Goal: Task Accomplishment & Management: Complete application form

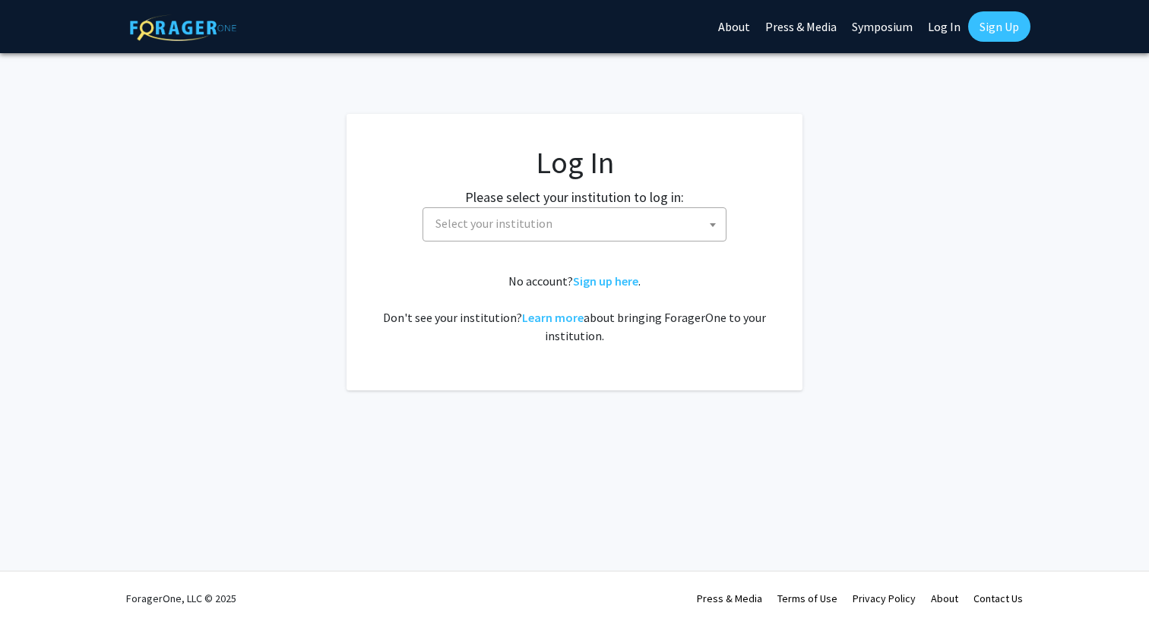
select select
click at [538, 213] on span "Select your institution" at bounding box center [577, 223] width 296 height 31
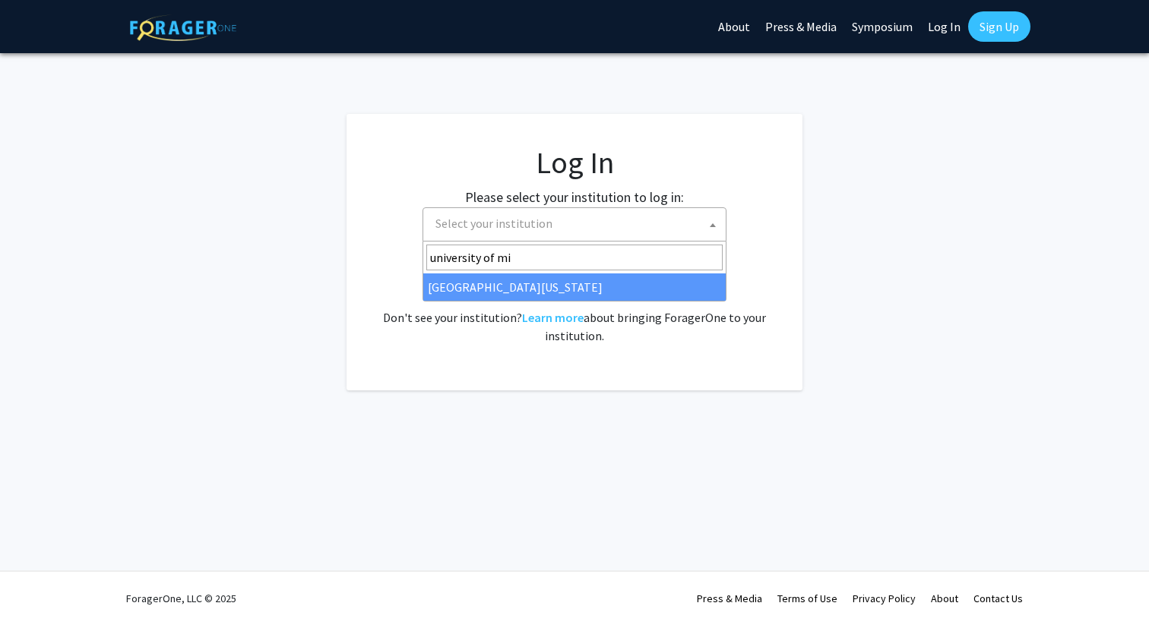
type input "university of mi"
select select "33"
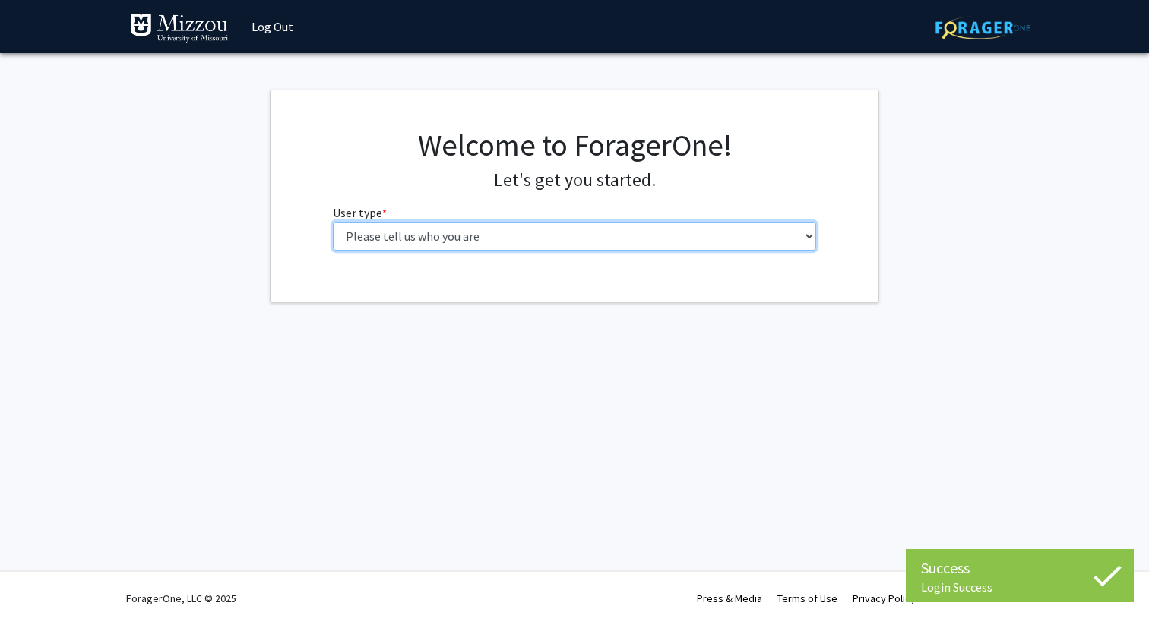
click at [533, 227] on select "Please tell us who you are Undergraduate Student Master's Student Doctoral Cand…" at bounding box center [575, 236] width 484 height 29
select select "1: undergrad"
click at [333, 222] on select "Please tell us who you are Undergraduate Student Master's Student Doctoral Cand…" at bounding box center [575, 236] width 484 height 29
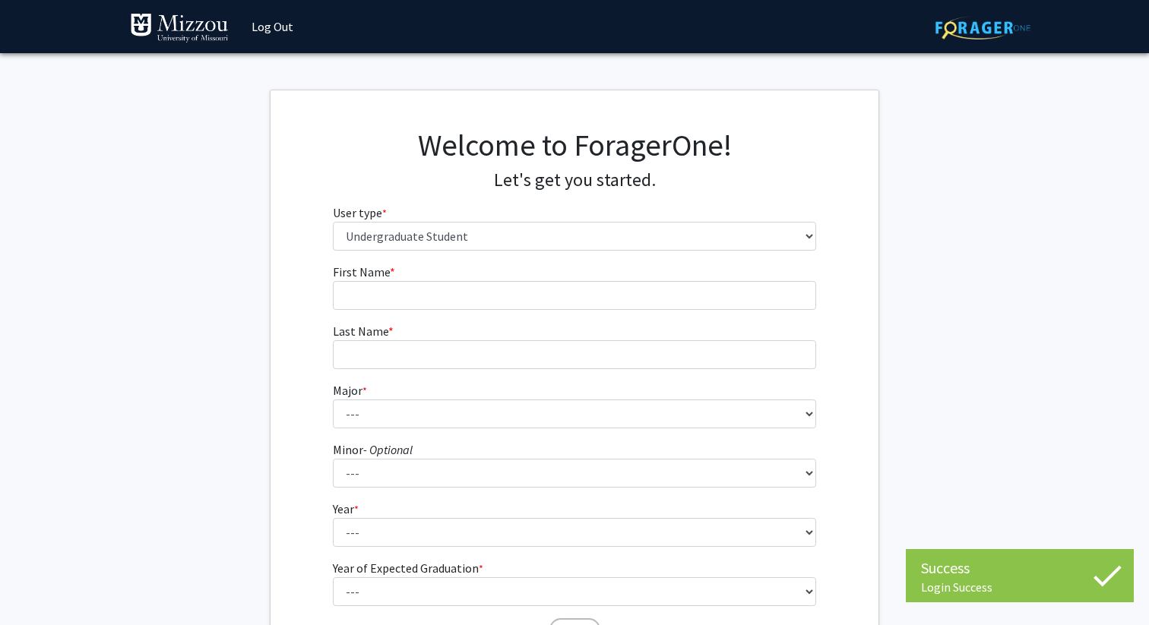
click at [533, 274] on fg-input "First Name * required" at bounding box center [575, 286] width 484 height 47
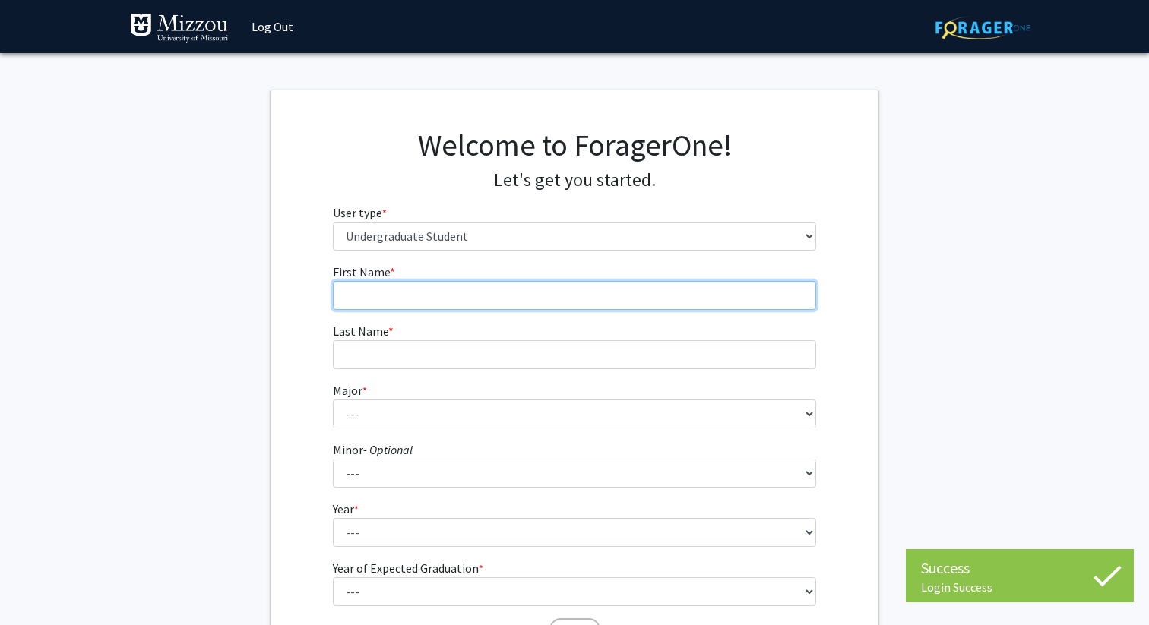
click at [533, 296] on input "First Name * required" at bounding box center [575, 295] width 484 height 29
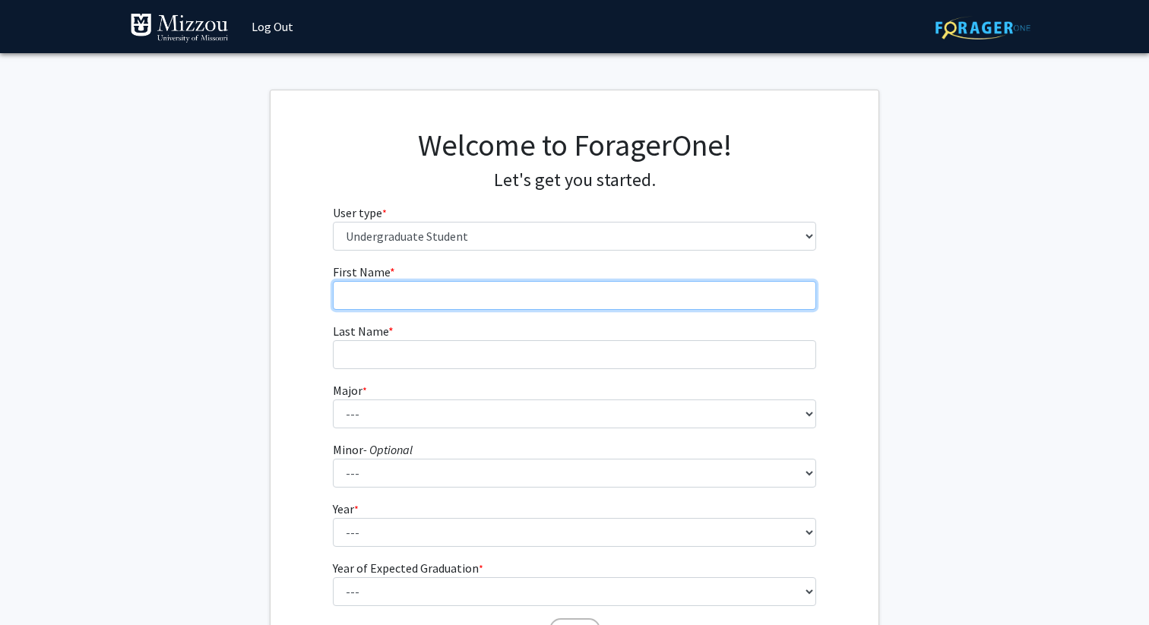
type input "[PERSON_NAME]"
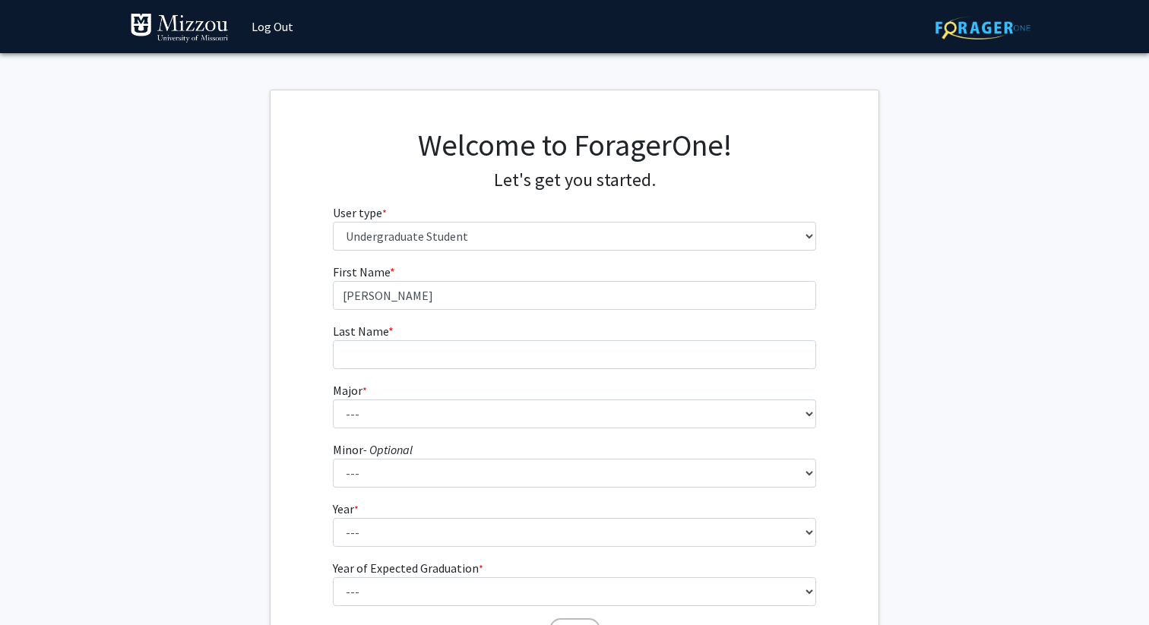
type input "[PERSON_NAME]"
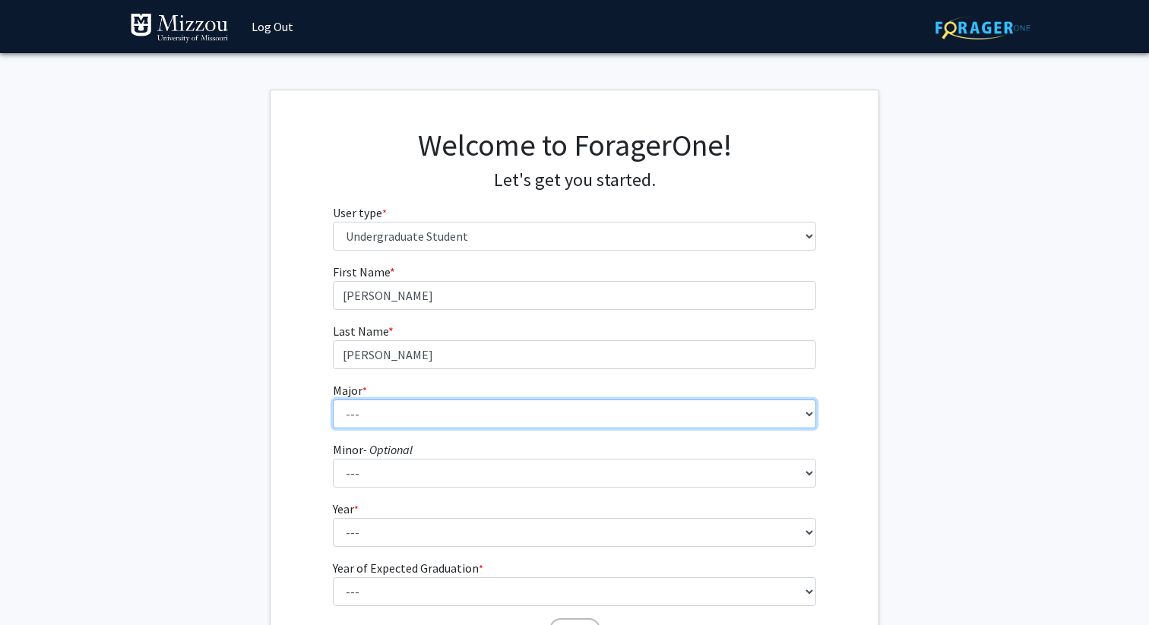
click at [444, 421] on select "--- Agribusiness Management Agricultural Education Agricultural Education: Comm…" at bounding box center [575, 414] width 484 height 29
select select "17: 2505"
click at [333, 400] on select "--- Agribusiness Management Agricultural Education Agricultural Education: Comm…" at bounding box center [575, 414] width 484 height 29
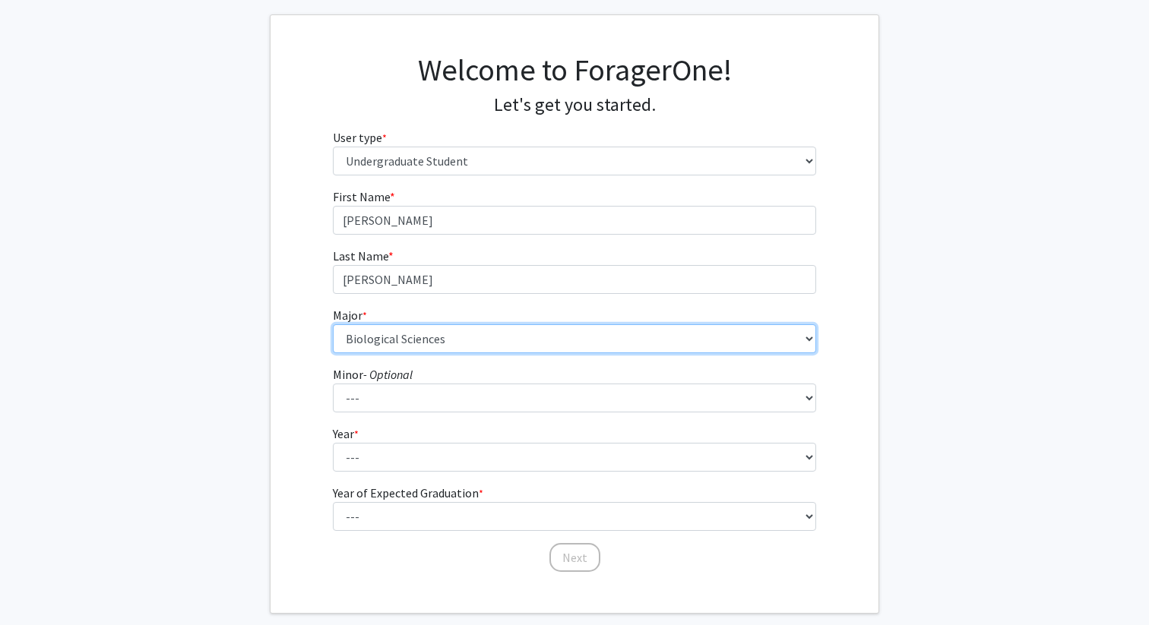
scroll to position [114, 0]
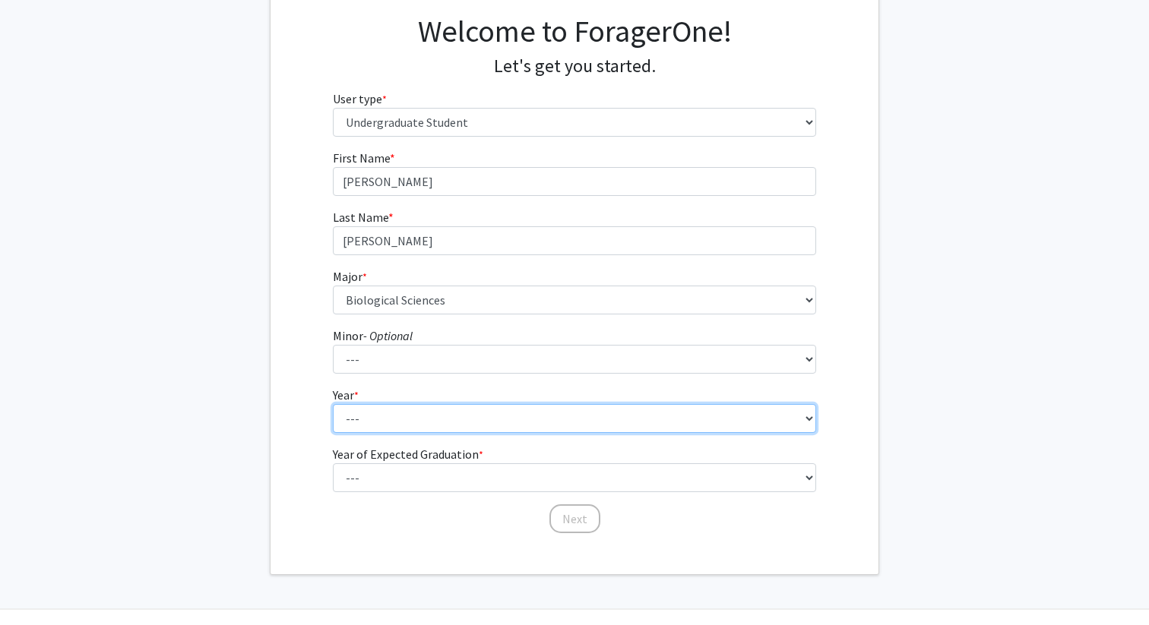
click at [422, 418] on select "--- First-year Sophomore Junior Senior Postbaccalaureate Certificate" at bounding box center [575, 418] width 484 height 29
select select "2: sophomore"
click at [333, 404] on select "--- First-year Sophomore Junior Senior Postbaccalaureate Certificate" at bounding box center [575, 418] width 484 height 29
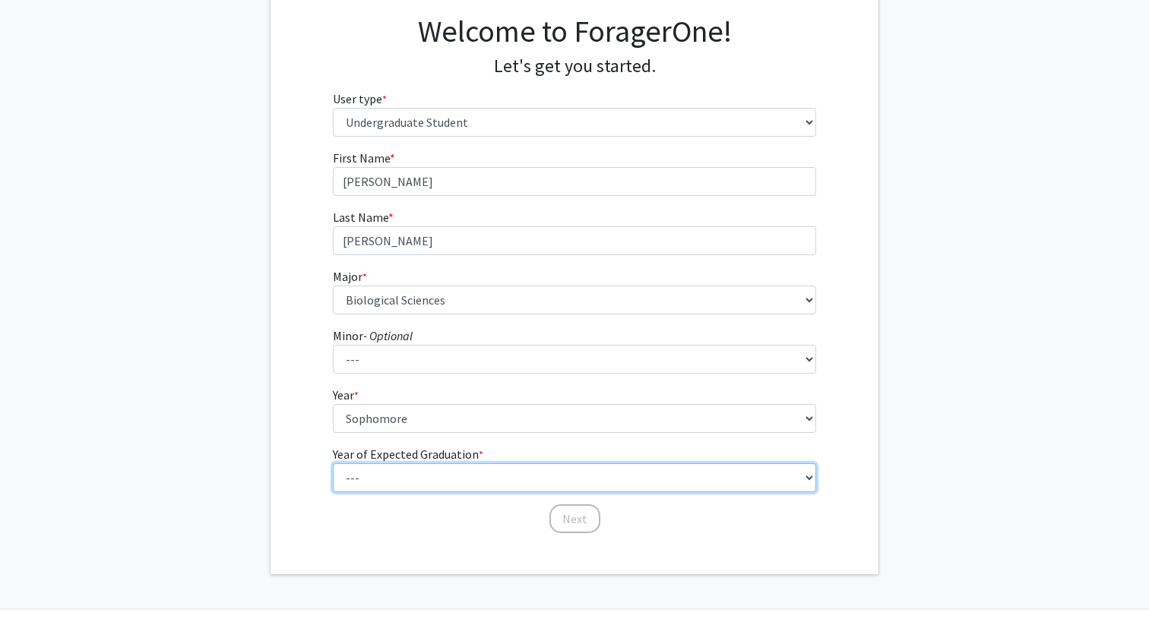
click at [422, 465] on select "--- 2025 2026 2027 2028 2029 2030 2031 2032 2033 2034" at bounding box center [575, 478] width 484 height 29
select select "4: 2028"
click at [333, 464] on select "--- 2025 2026 2027 2028 2029 2030 2031 2032 2033 2034" at bounding box center [575, 478] width 484 height 29
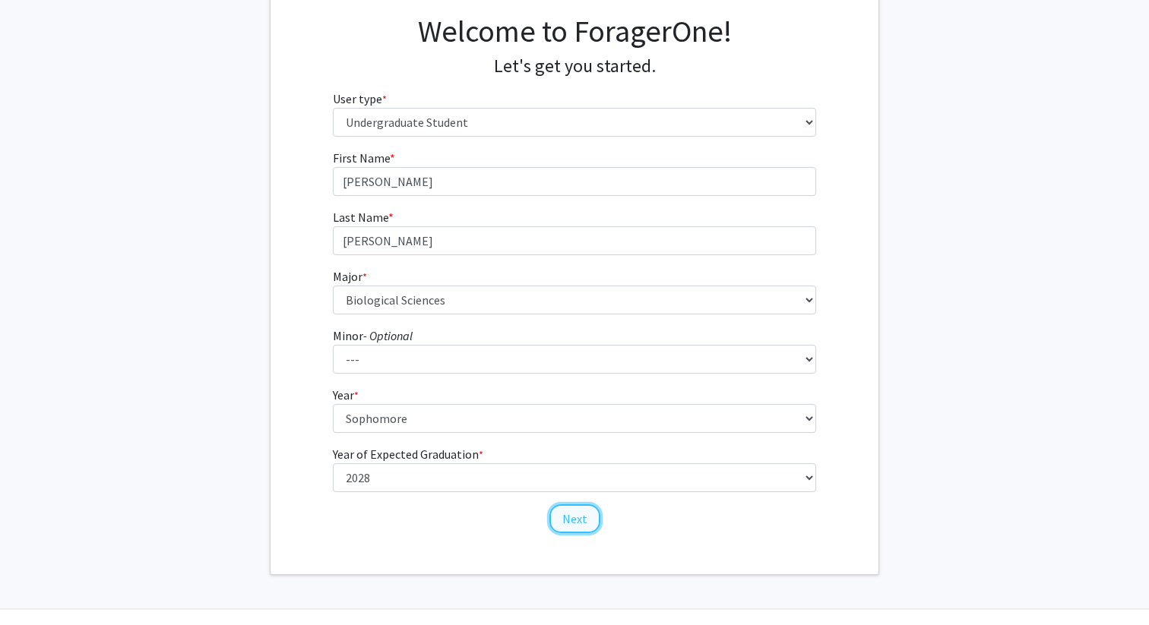
click at [570, 522] on button "Next" at bounding box center [574, 519] width 51 height 29
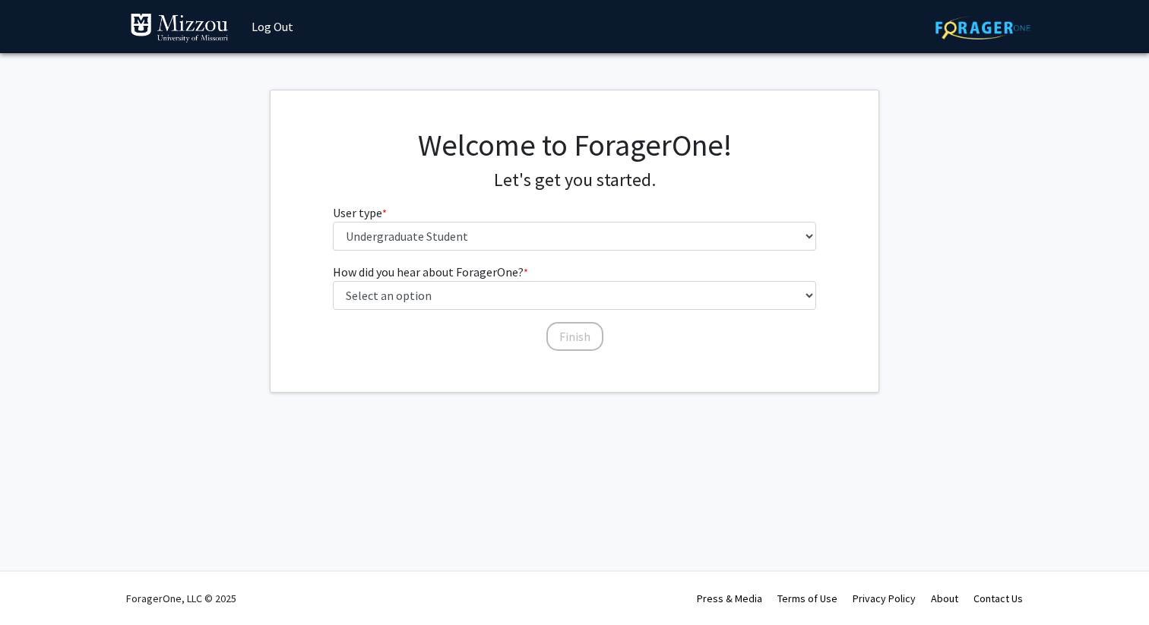
scroll to position [0, 0]
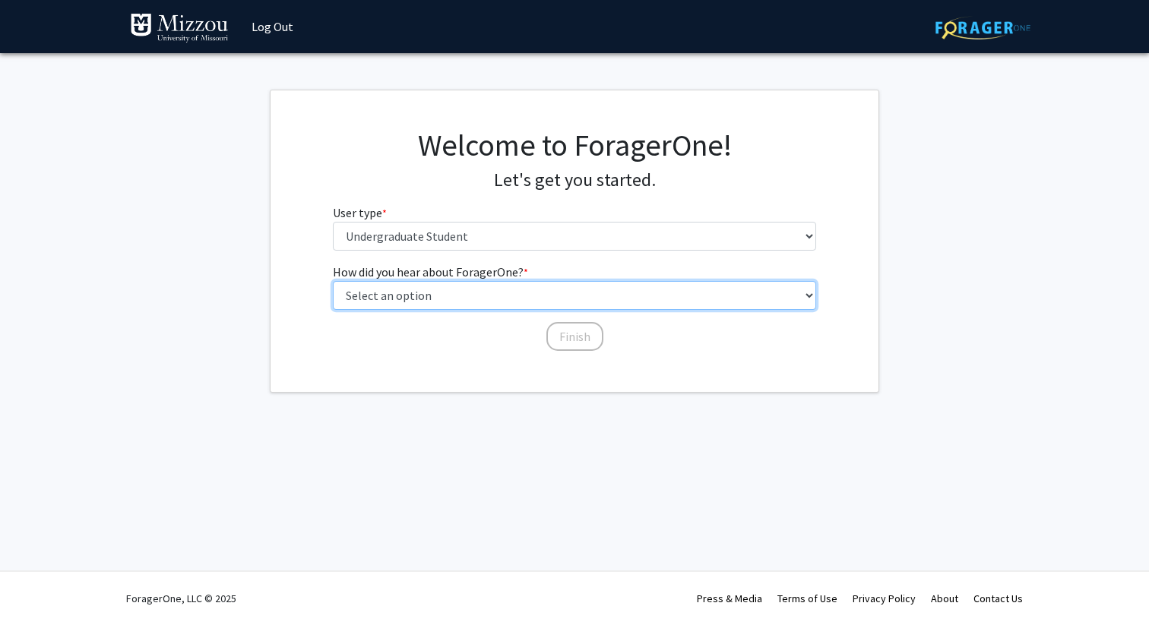
click at [507, 299] on select "Select an option Peer/student recommendation Faculty/staff recommendation Unive…" at bounding box center [575, 295] width 484 height 29
select select "2: faculty_recommendation"
click at [333, 281] on select "Select an option Peer/student recommendation Faculty/staff recommendation Unive…" at bounding box center [575, 295] width 484 height 29
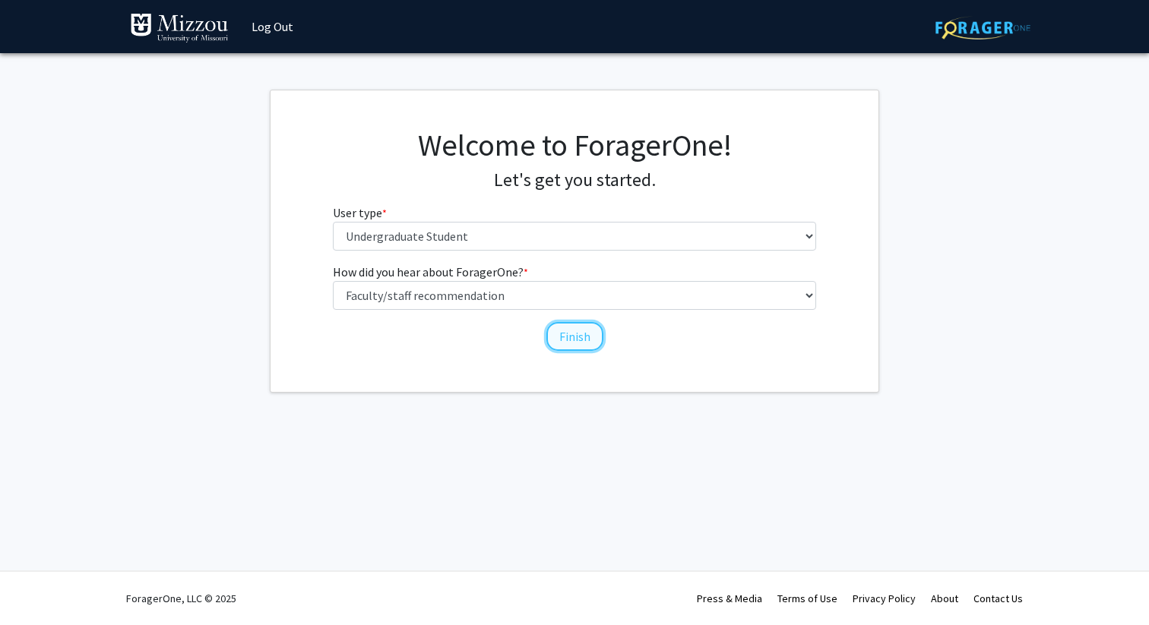
click at [573, 337] on button "Finish" at bounding box center [574, 336] width 57 height 29
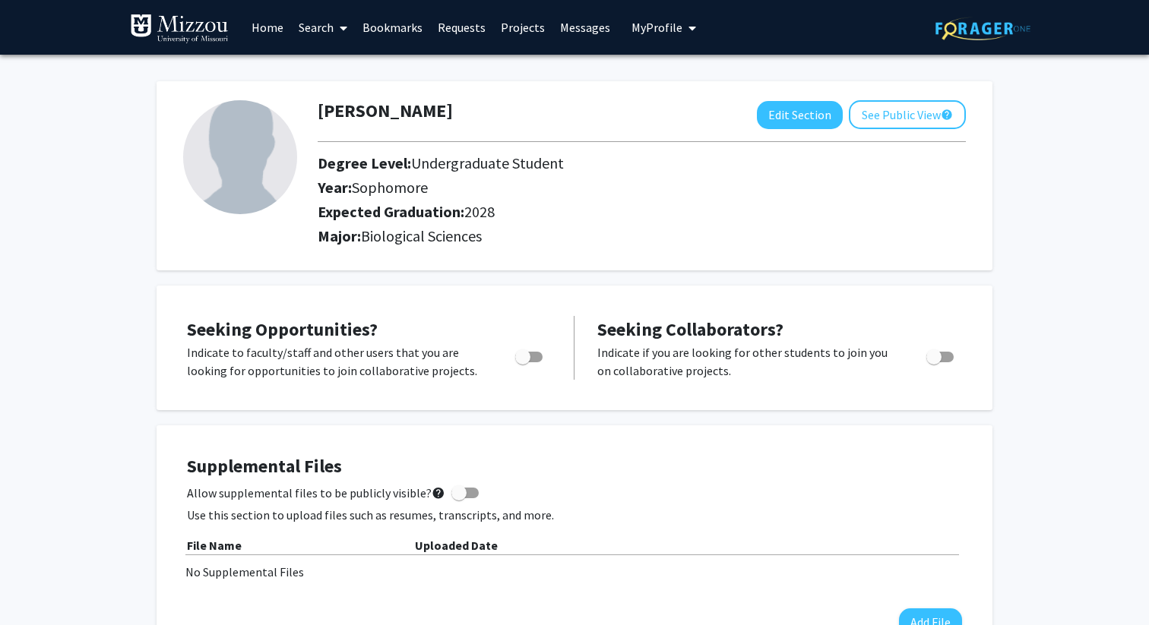
click at [318, 25] on link "Search" at bounding box center [323, 27] width 64 height 53
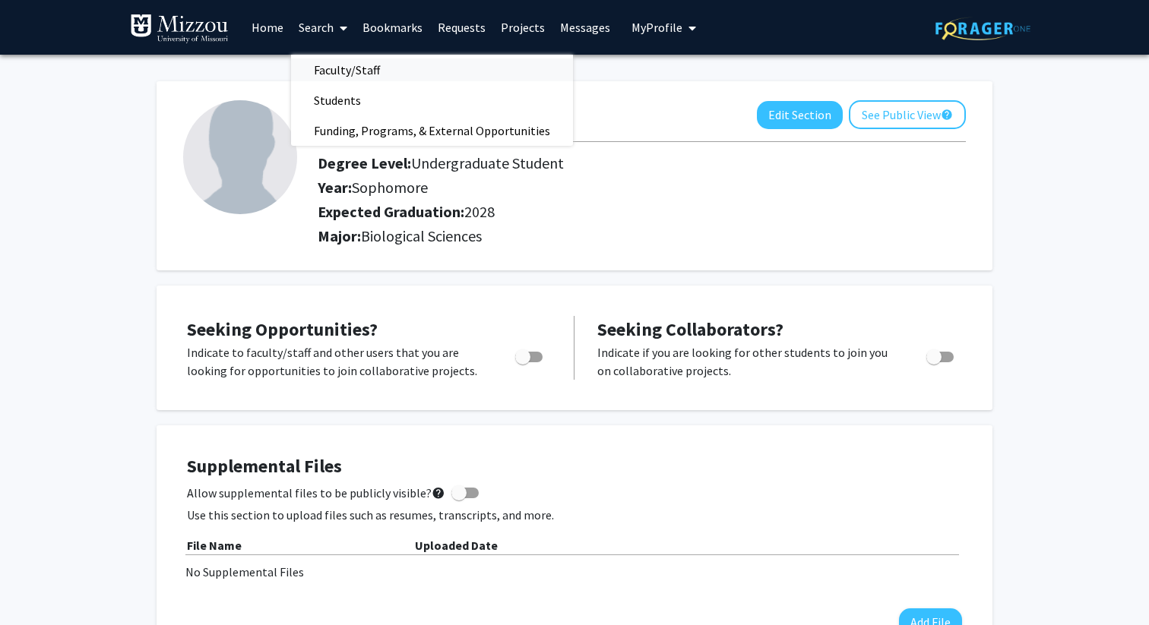
click at [362, 65] on span "Faculty/Staff" at bounding box center [347, 70] width 112 height 30
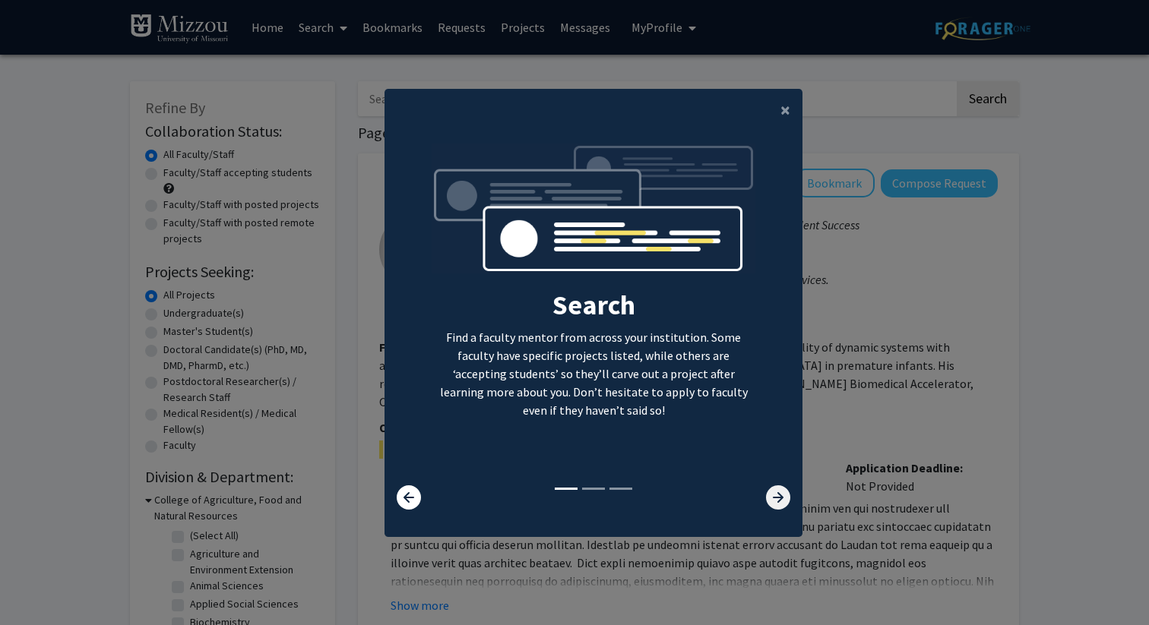
click at [780, 505] on icon at bounding box center [778, 498] width 24 height 24
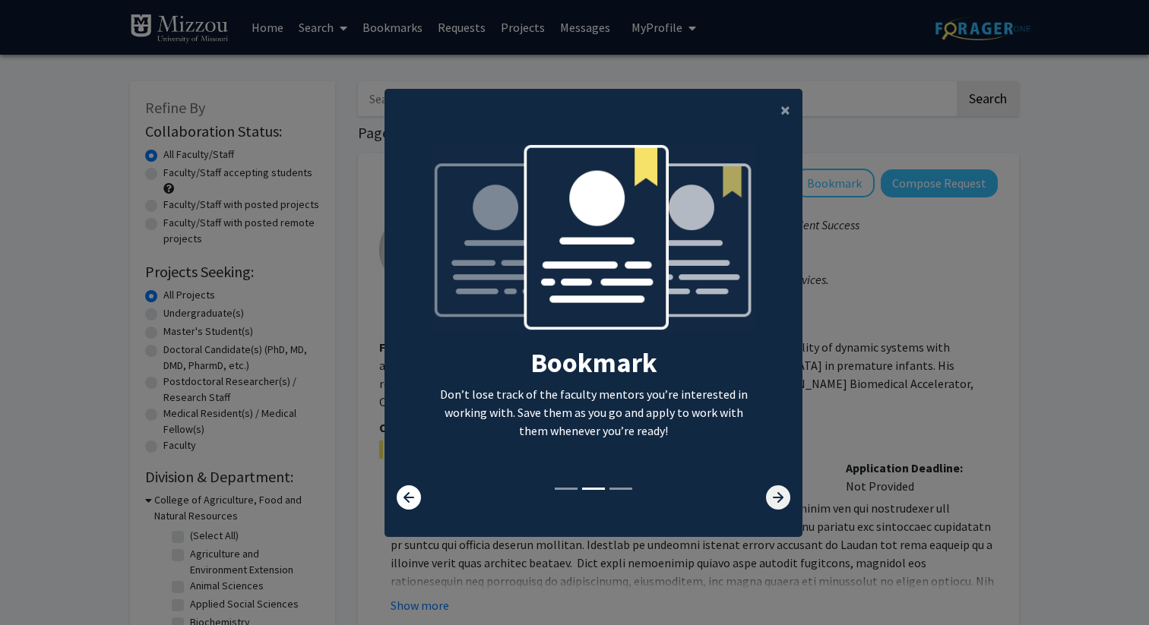
click at [780, 505] on icon at bounding box center [778, 498] width 24 height 24
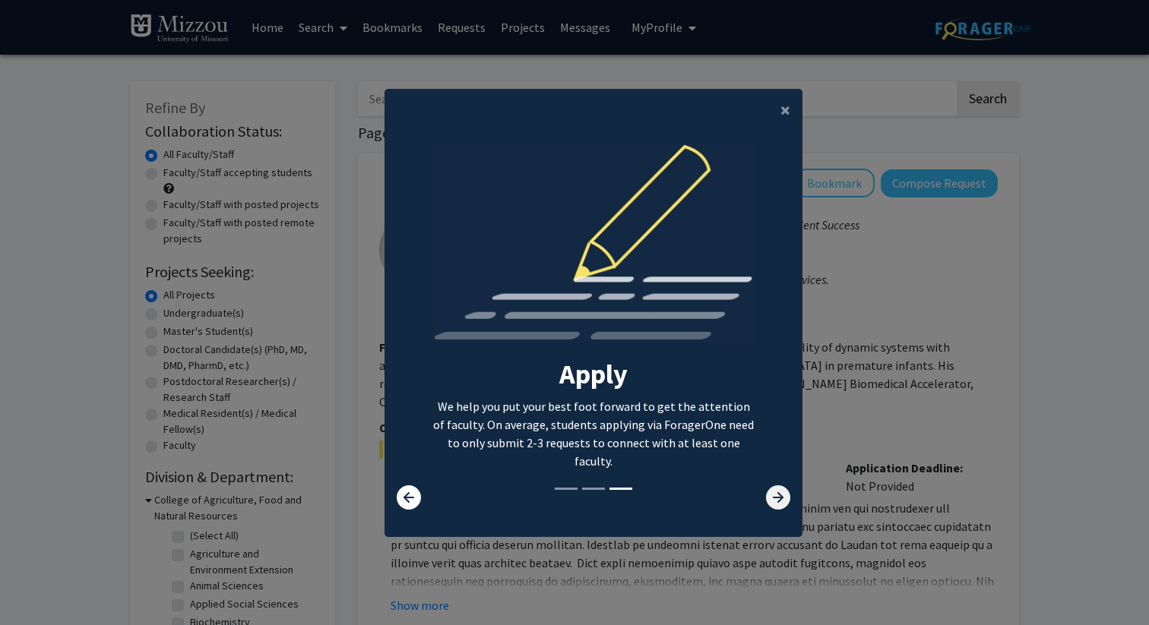
click at [780, 505] on icon at bounding box center [778, 498] width 24 height 24
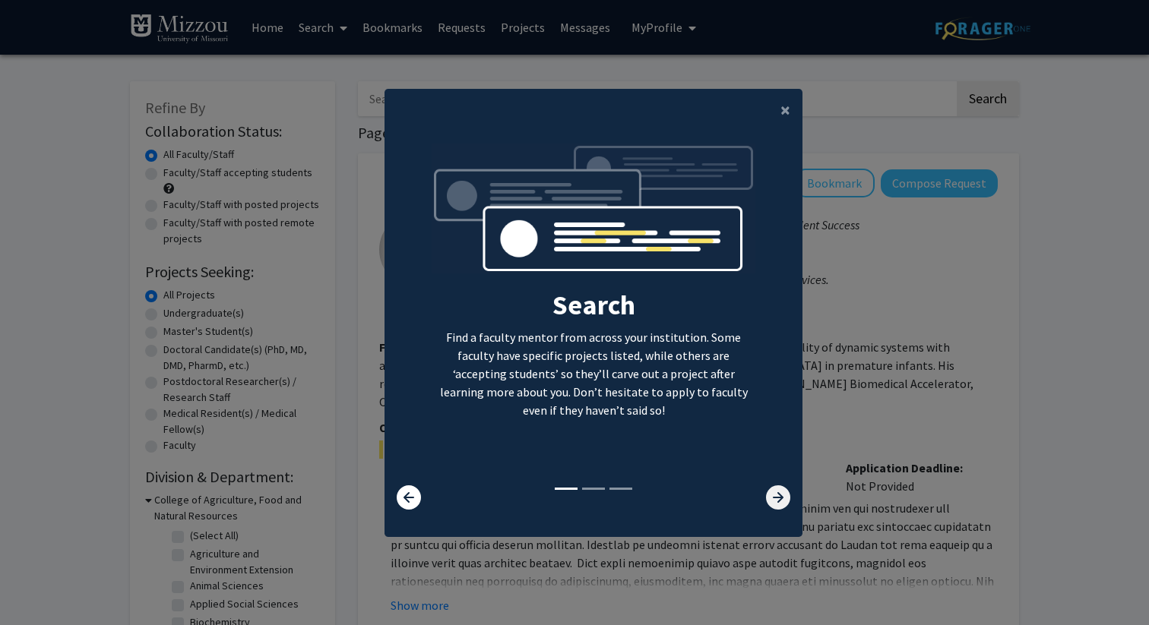
click at [776, 495] on icon at bounding box center [778, 498] width 24 height 24
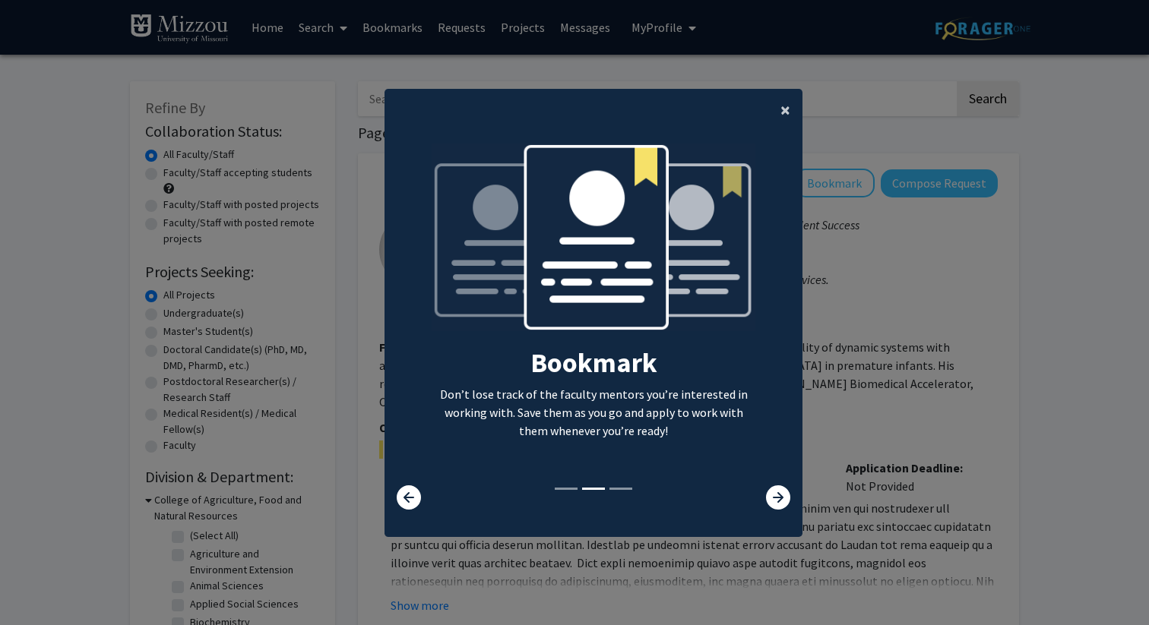
click at [785, 116] on span "×" at bounding box center [785, 110] width 10 height 24
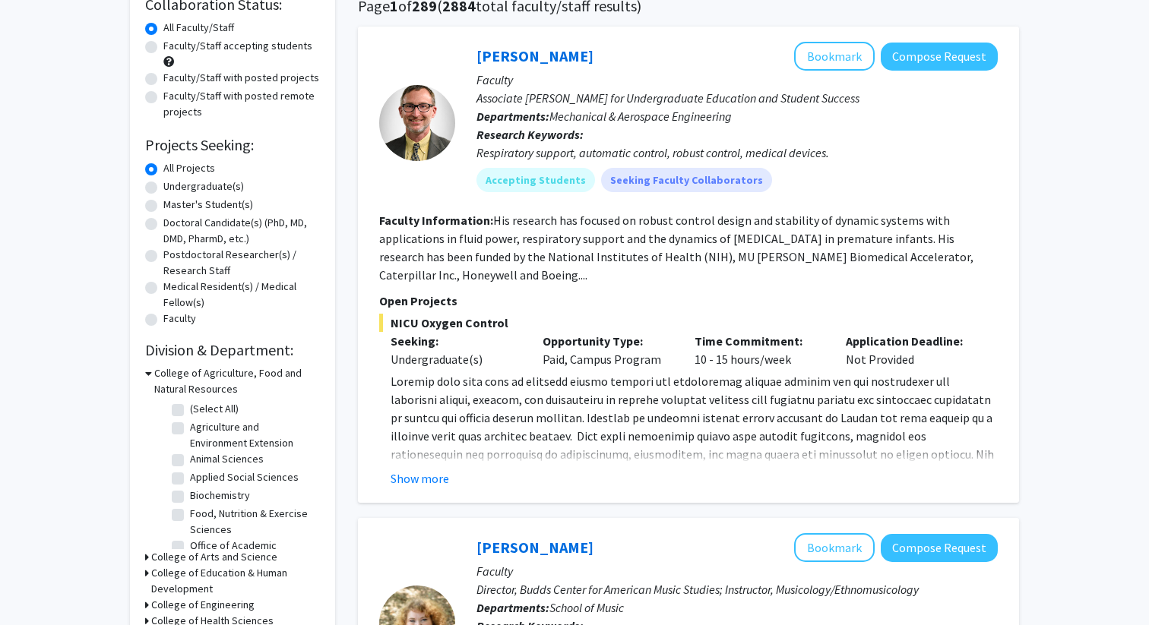
scroll to position [118, 0]
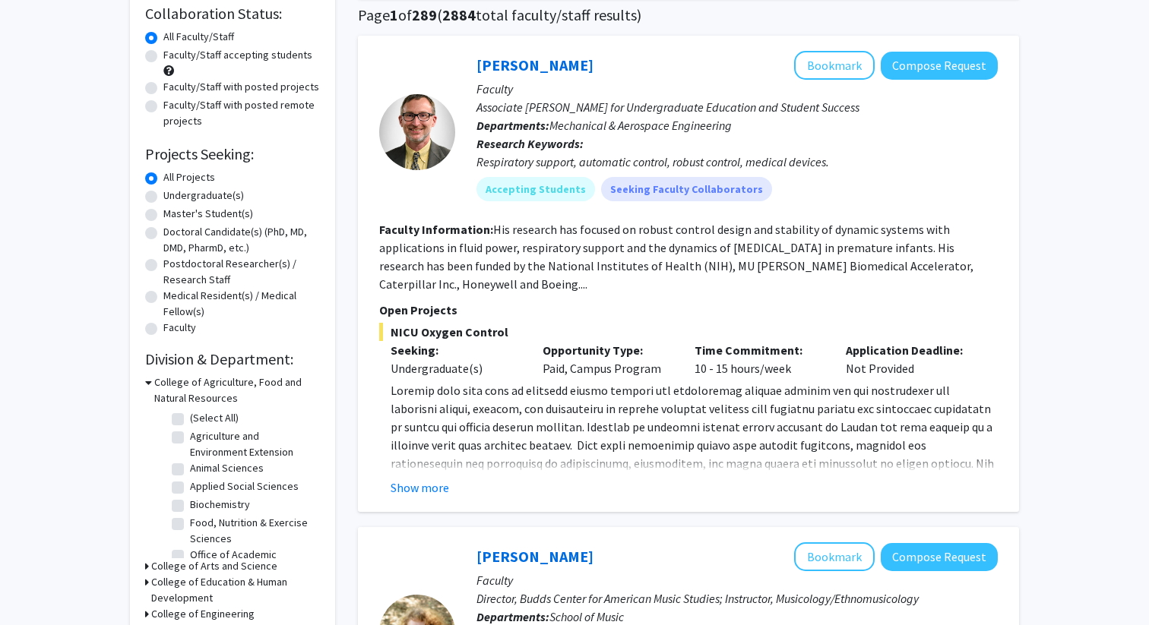
click at [216, 198] on label "Undergraduate(s)" at bounding box center [203, 196] width 81 height 16
click at [173, 198] on input "Undergraduate(s)" at bounding box center [168, 193] width 10 height 10
radio input "true"
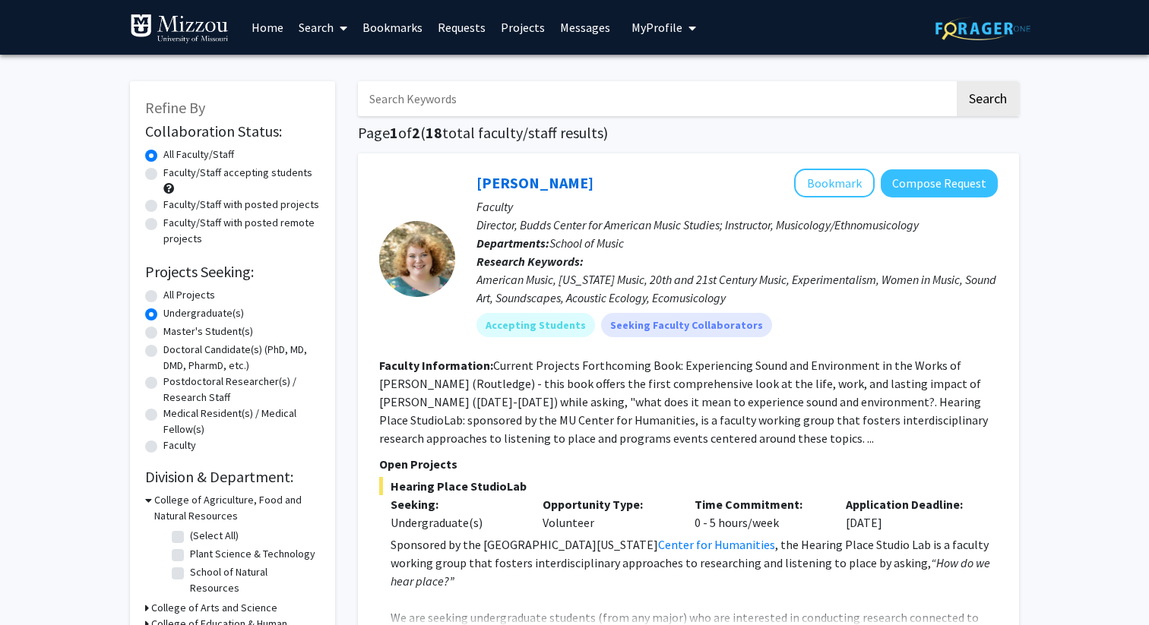
click at [225, 172] on label "Faculty/Staff accepting students" at bounding box center [237, 173] width 149 height 16
click at [173, 172] on input "Faculty/Staff accepting students" at bounding box center [168, 170] width 10 height 10
radio input "true"
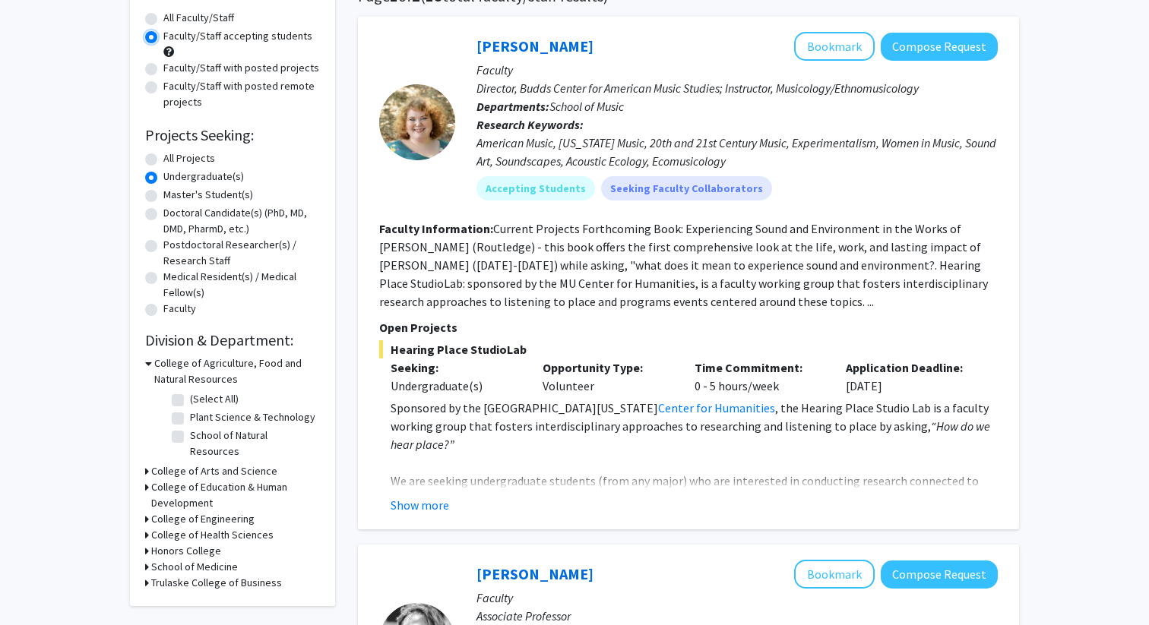
scroll to position [143, 0]
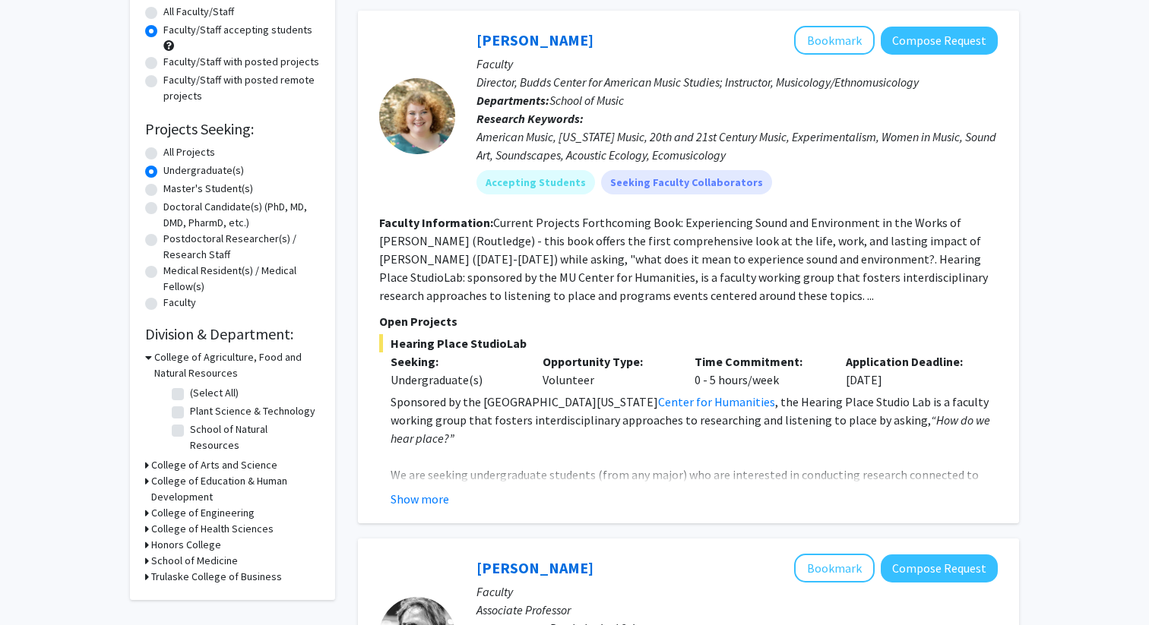
click at [149, 355] on icon at bounding box center [148, 358] width 7 height 16
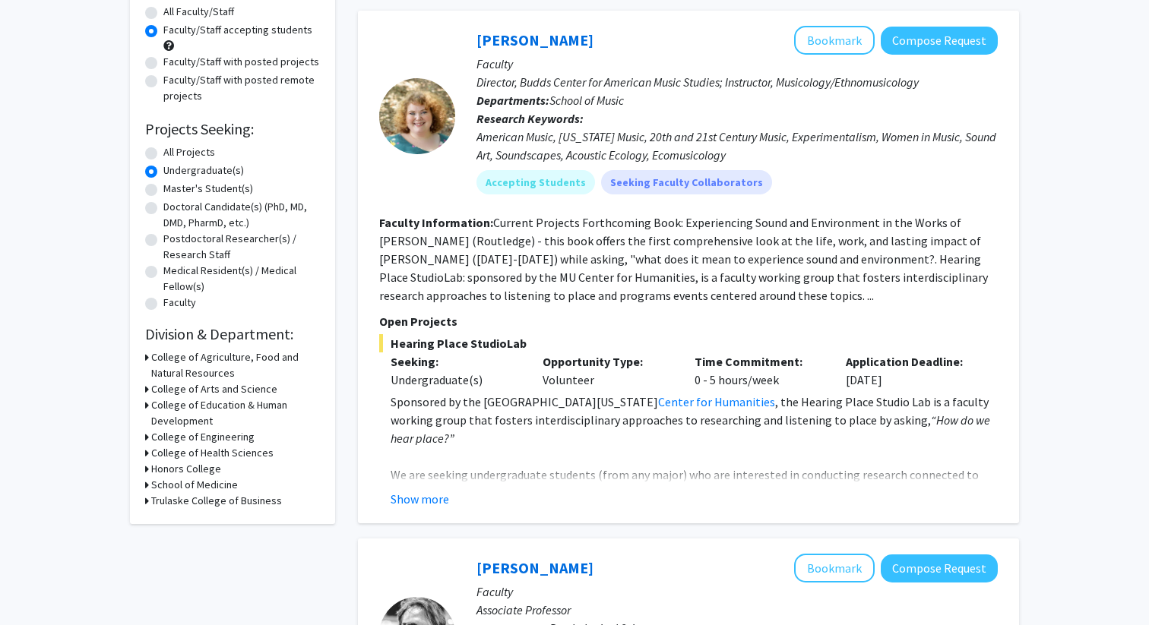
click at [145, 388] on icon at bounding box center [147, 389] width 4 height 16
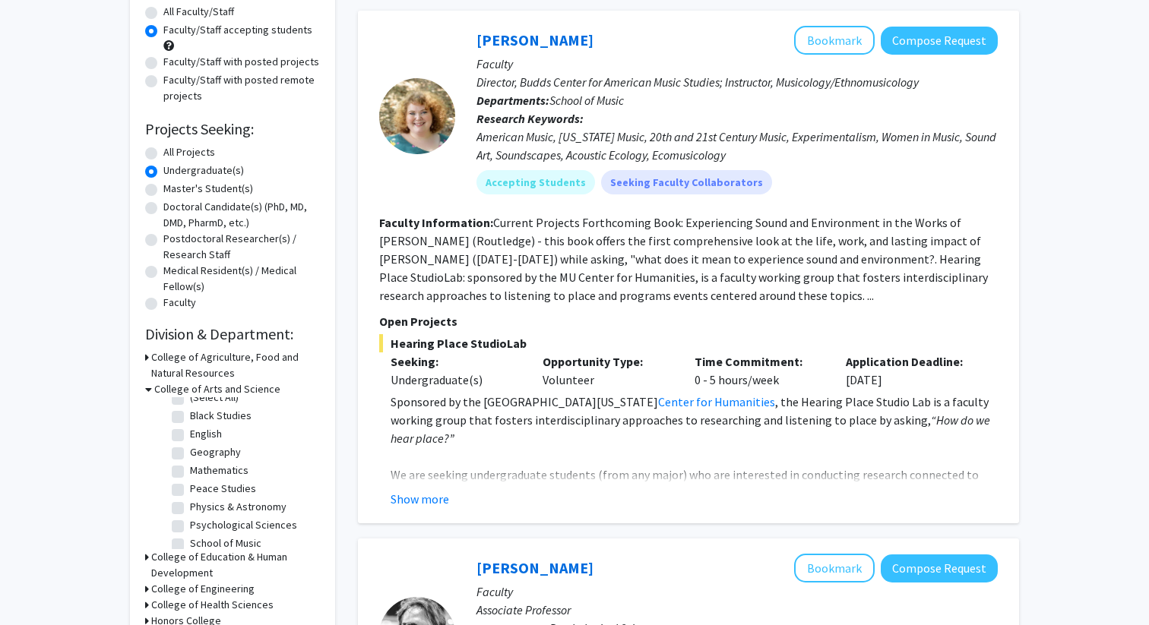
scroll to position [0, 0]
click at [230, 389] on h3 "College of Arts and Science" at bounding box center [217, 389] width 126 height 16
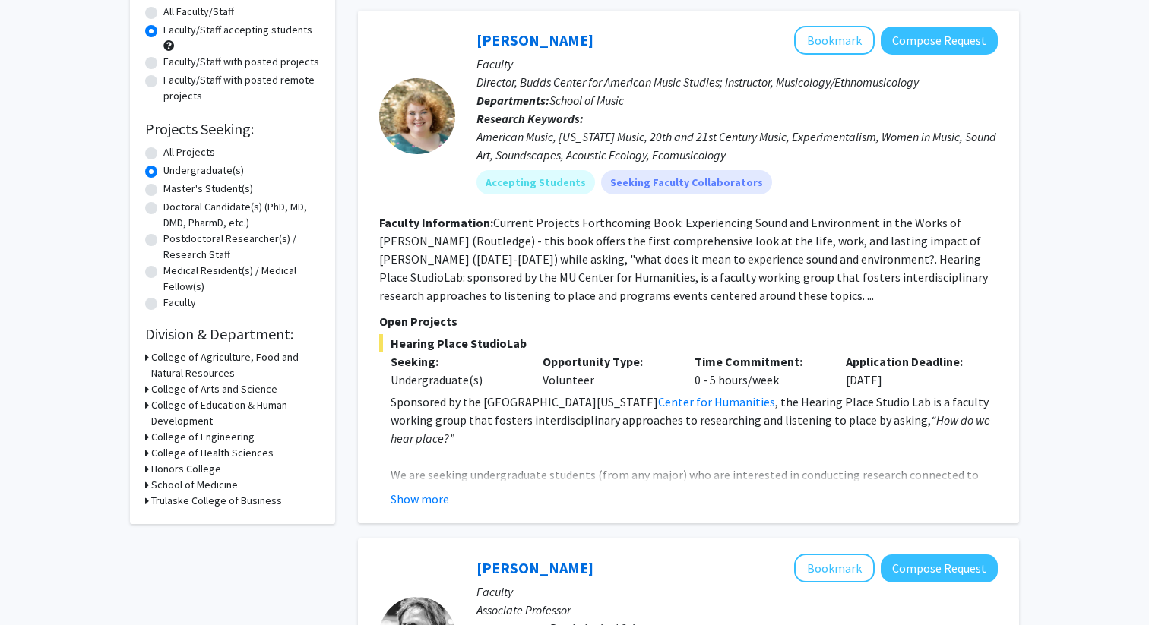
click at [220, 483] on h3 "School of Medicine" at bounding box center [194, 485] width 87 height 16
click at [222, 503] on label "(Select All)" at bounding box center [214, 505] width 49 height 16
click at [200, 503] on input "(Select All)" at bounding box center [195, 502] width 10 height 10
checkbox input "true"
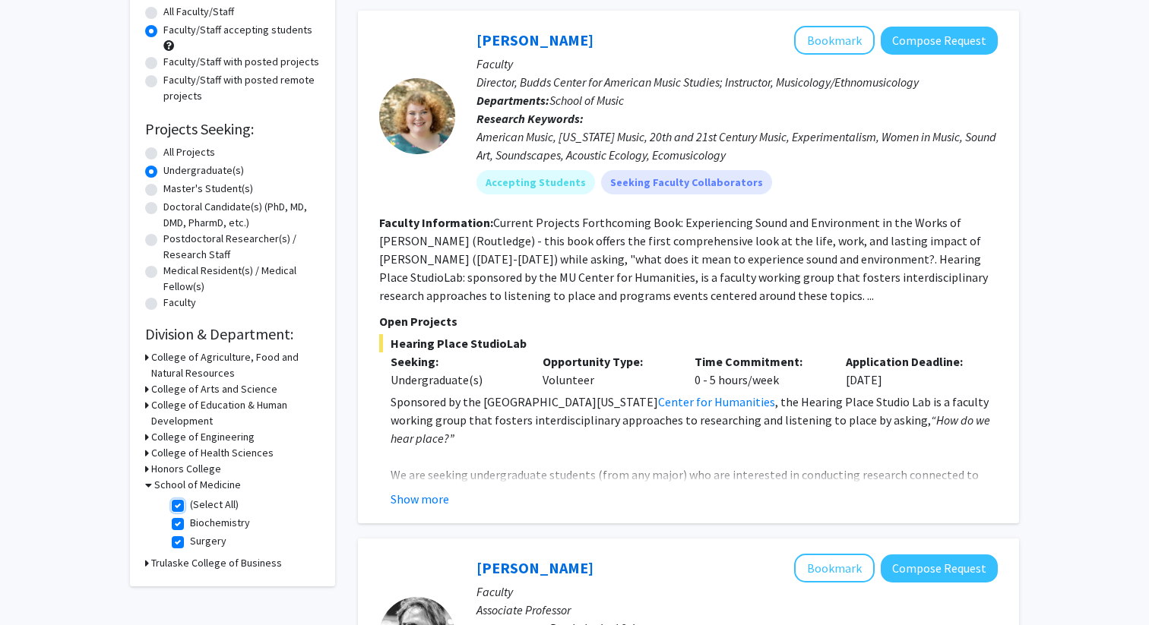
checkbox input "true"
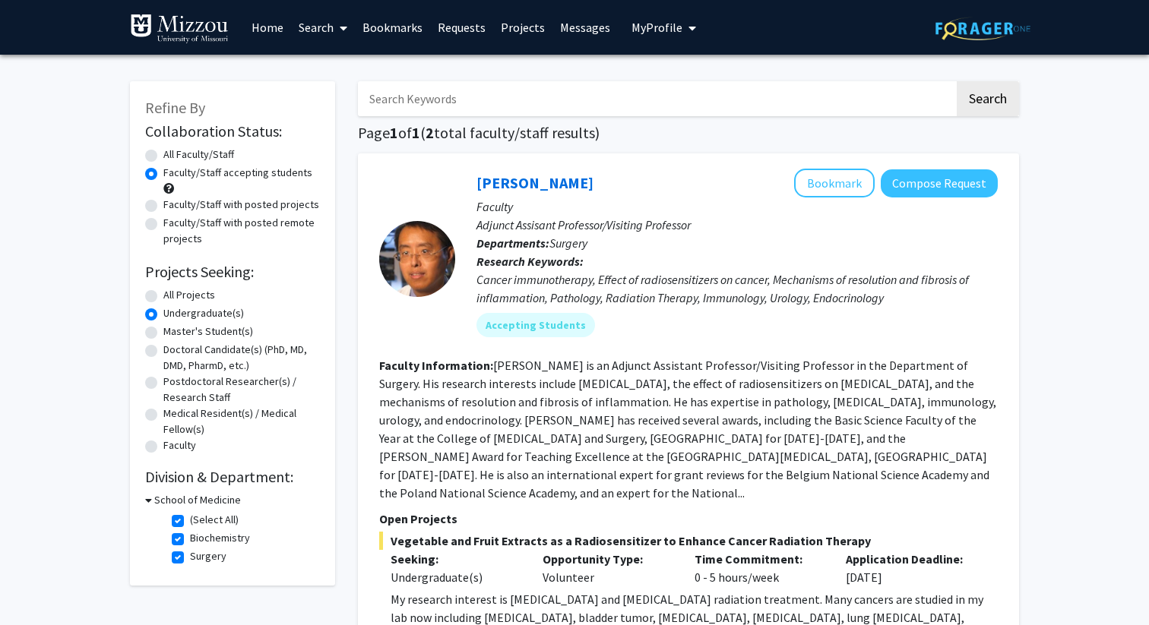
click at [150, 498] on icon at bounding box center [148, 500] width 7 height 16
click at [157, 495] on h3 "School of Medicine" at bounding box center [194, 500] width 87 height 16
click at [178, 513] on fg-checkbox "(Select All) (Select All)" at bounding box center [244, 521] width 144 height 18
click at [190, 524] on label "(Select All)" at bounding box center [214, 520] width 49 height 16
click at [190, 522] on input "(Select All)" at bounding box center [195, 517] width 10 height 10
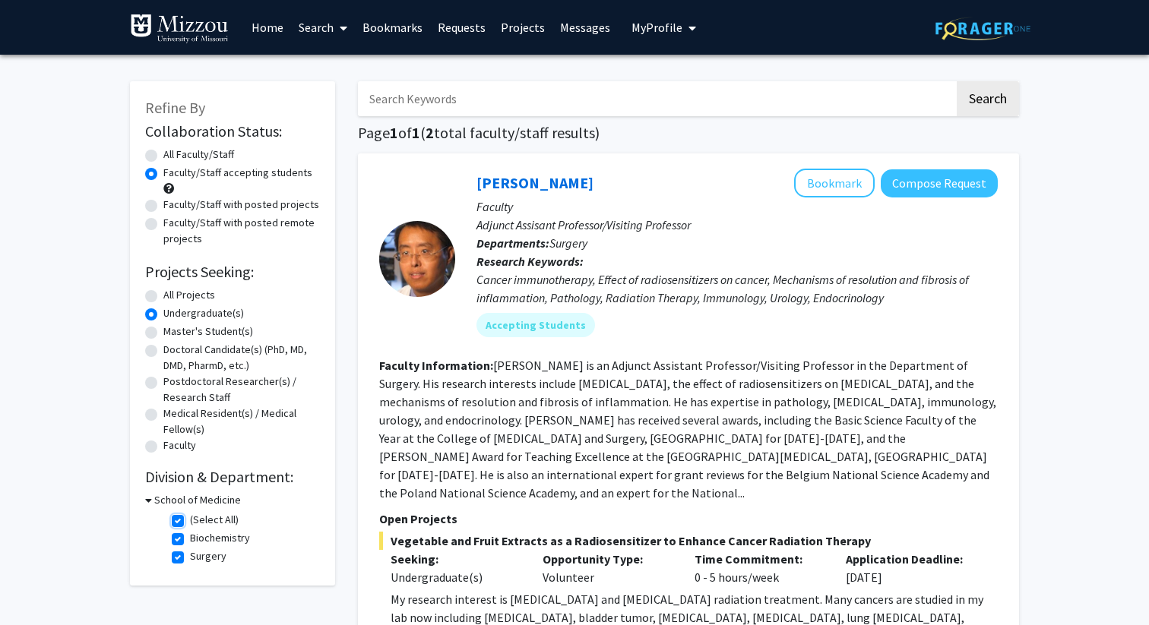
checkbox input "false"
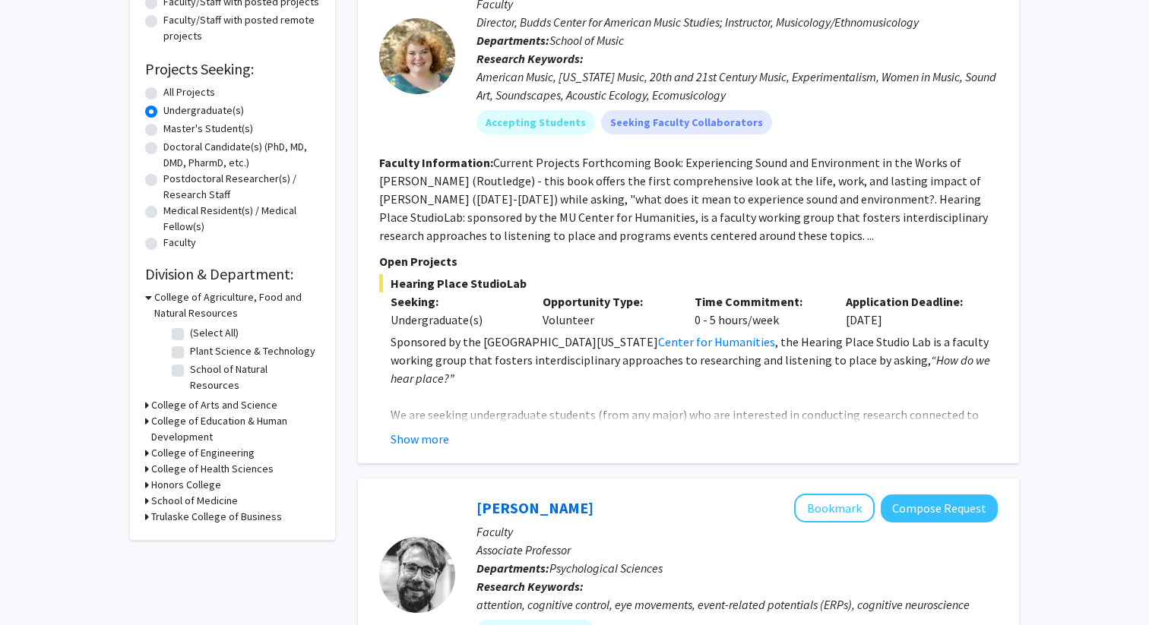
scroll to position [362, 0]
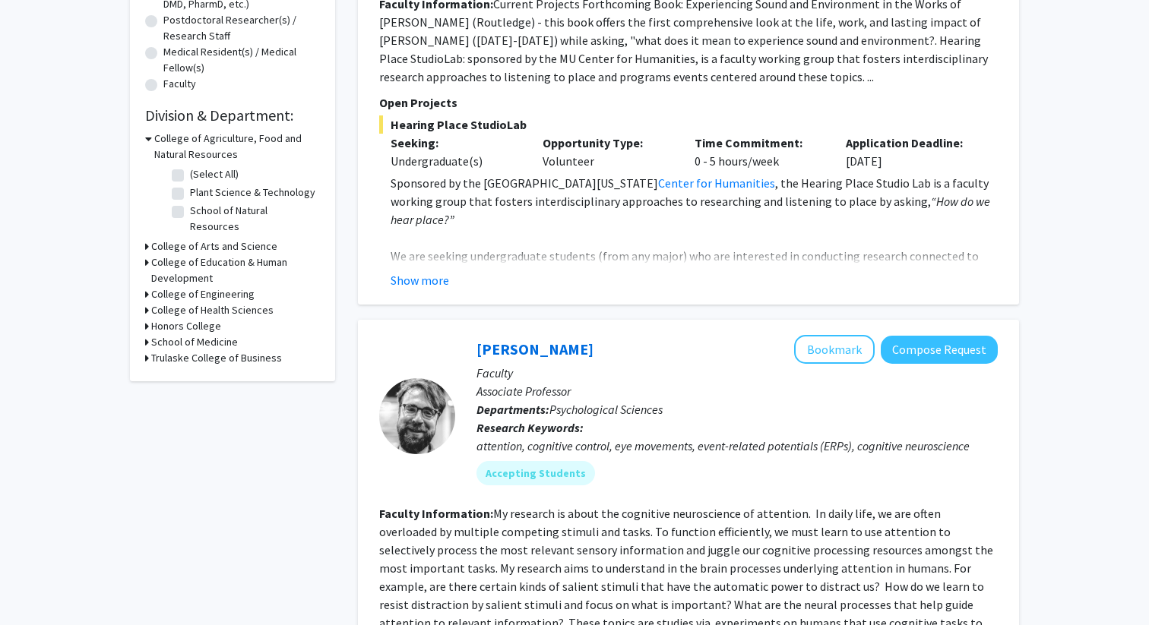
click at [238, 302] on h3 "College of Health Sciences" at bounding box center [212, 310] width 122 height 16
click at [233, 322] on label "Health Sciences" at bounding box center [226, 330] width 73 height 16
click at [200, 322] on input "Health Sciences" at bounding box center [195, 327] width 10 height 10
checkbox input "true"
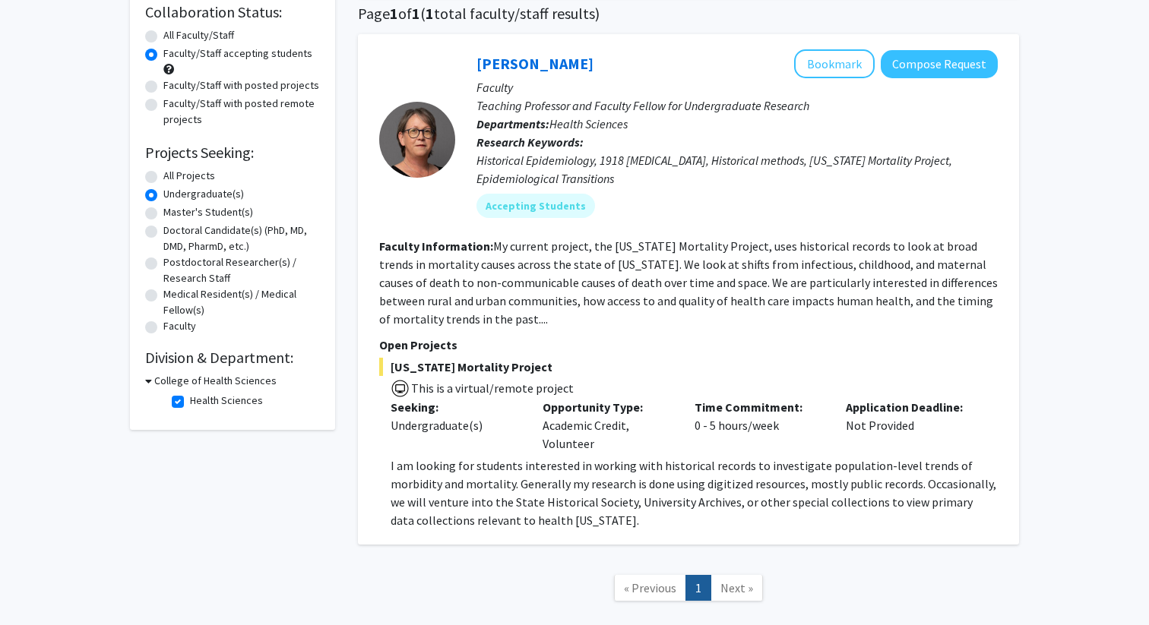
scroll to position [115, 0]
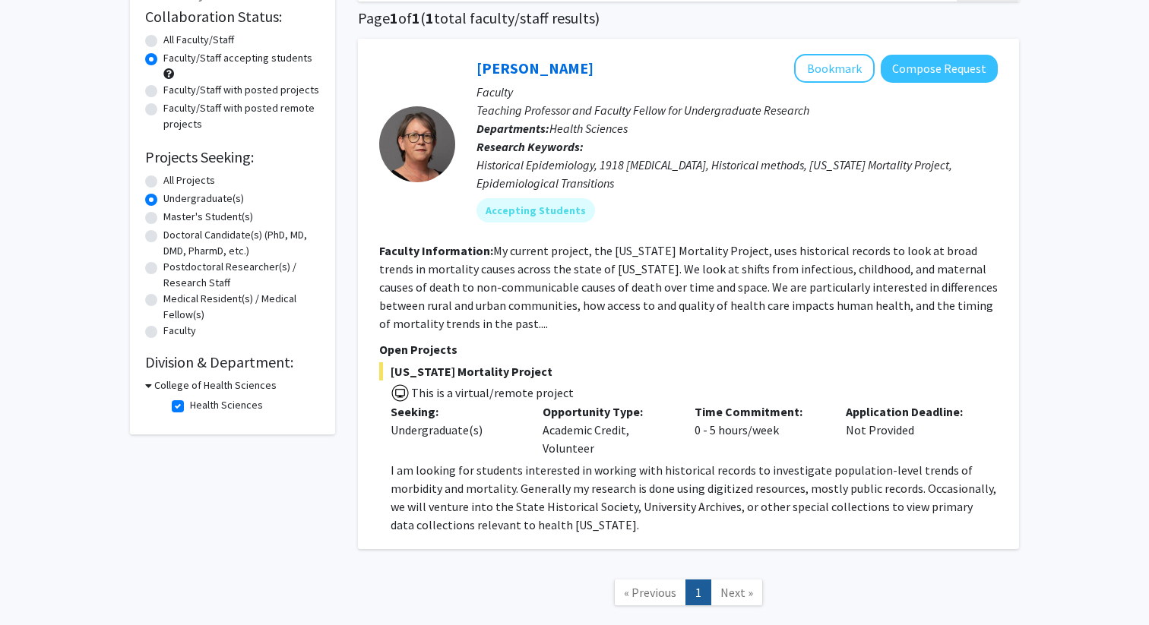
click at [190, 404] on label "Health Sciences" at bounding box center [226, 405] width 73 height 16
click at [190, 404] on input "Health Sciences" at bounding box center [195, 402] width 10 height 10
checkbox input "false"
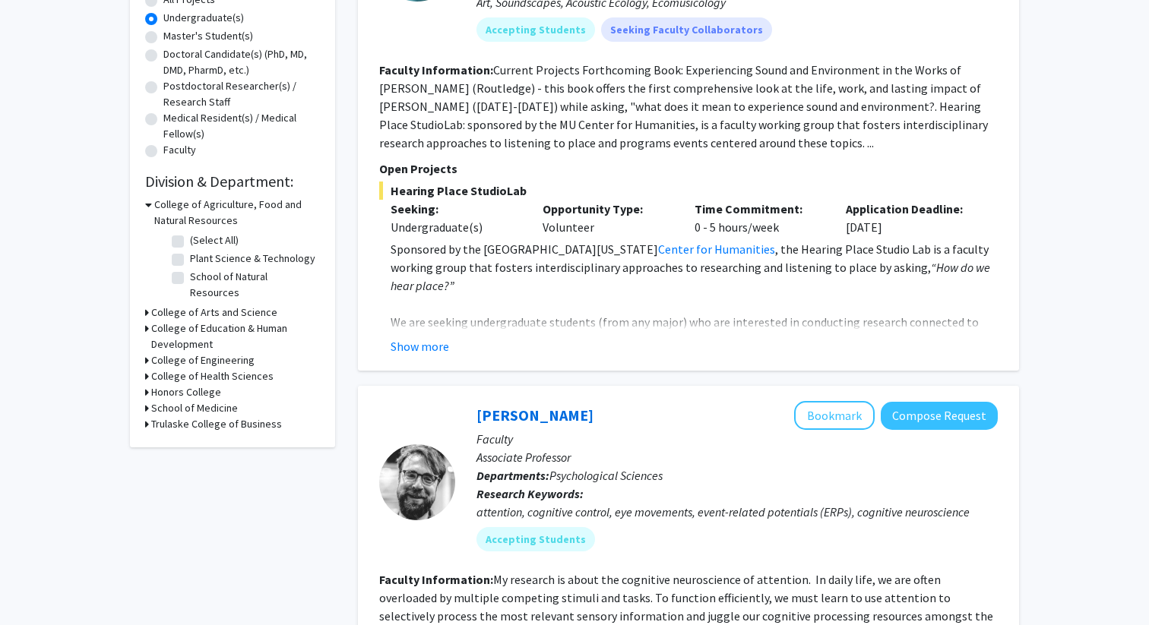
scroll to position [294, 0]
click at [210, 402] on h3 "School of Medicine" at bounding box center [194, 410] width 87 height 16
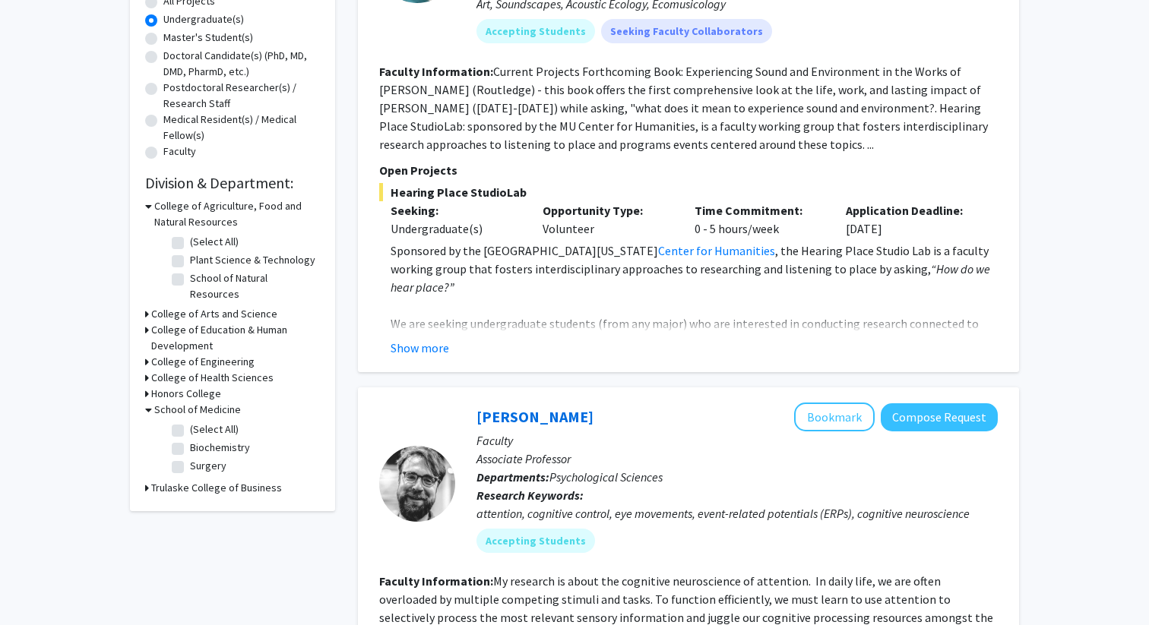
click at [192, 422] on label "(Select All)" at bounding box center [214, 430] width 49 height 16
click at [192, 422] on input "(Select All)" at bounding box center [195, 427] width 10 height 10
checkbox input "true"
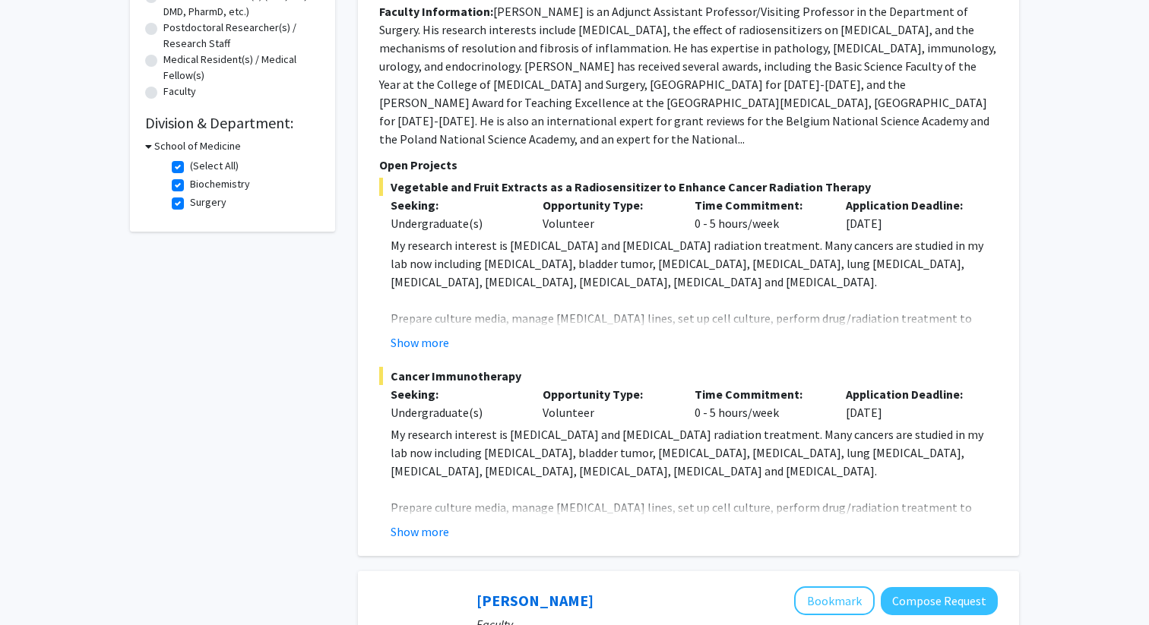
scroll to position [356, 0]
click at [433, 521] on button "Show more" at bounding box center [420, 530] width 59 height 18
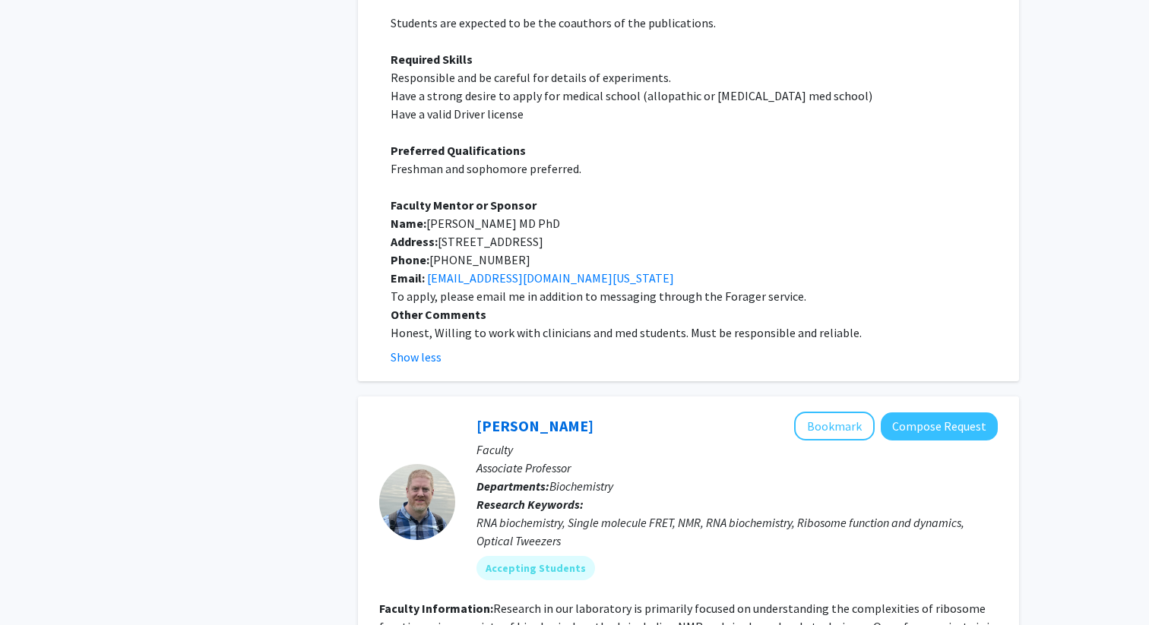
scroll to position [933, 0]
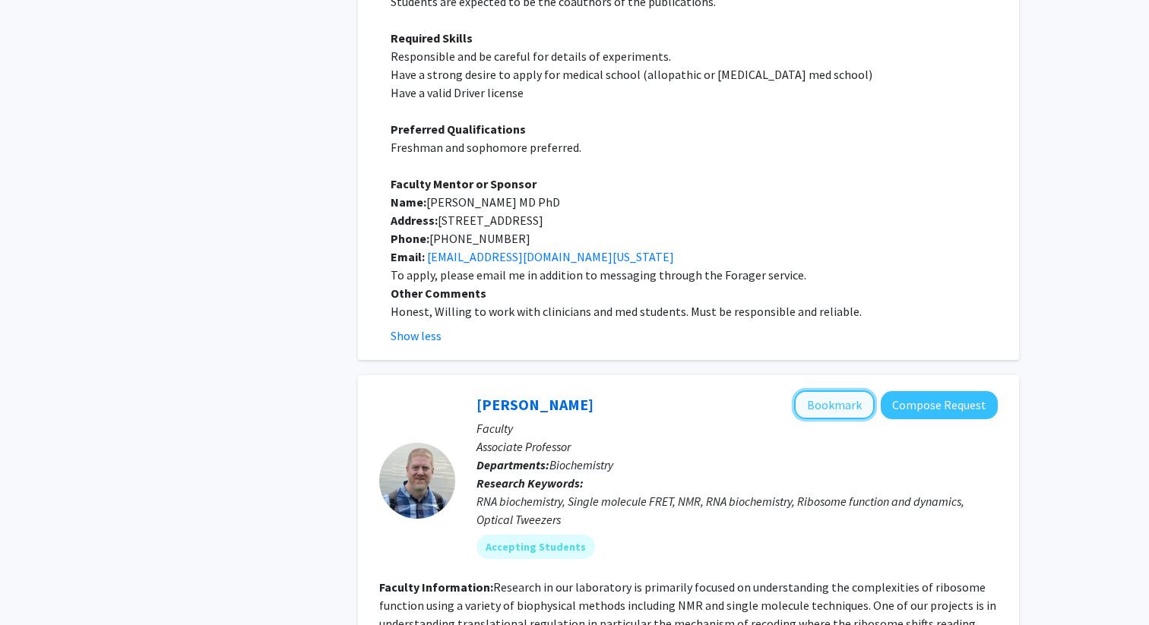
click at [840, 391] on button "Bookmark" at bounding box center [834, 405] width 81 height 29
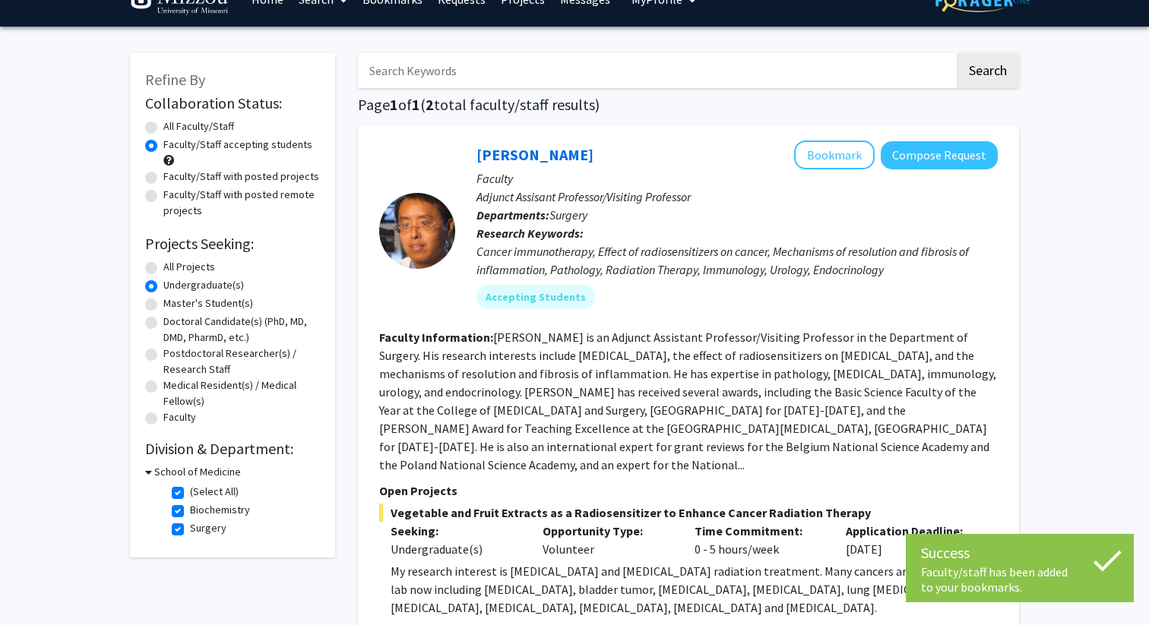
scroll to position [0, 0]
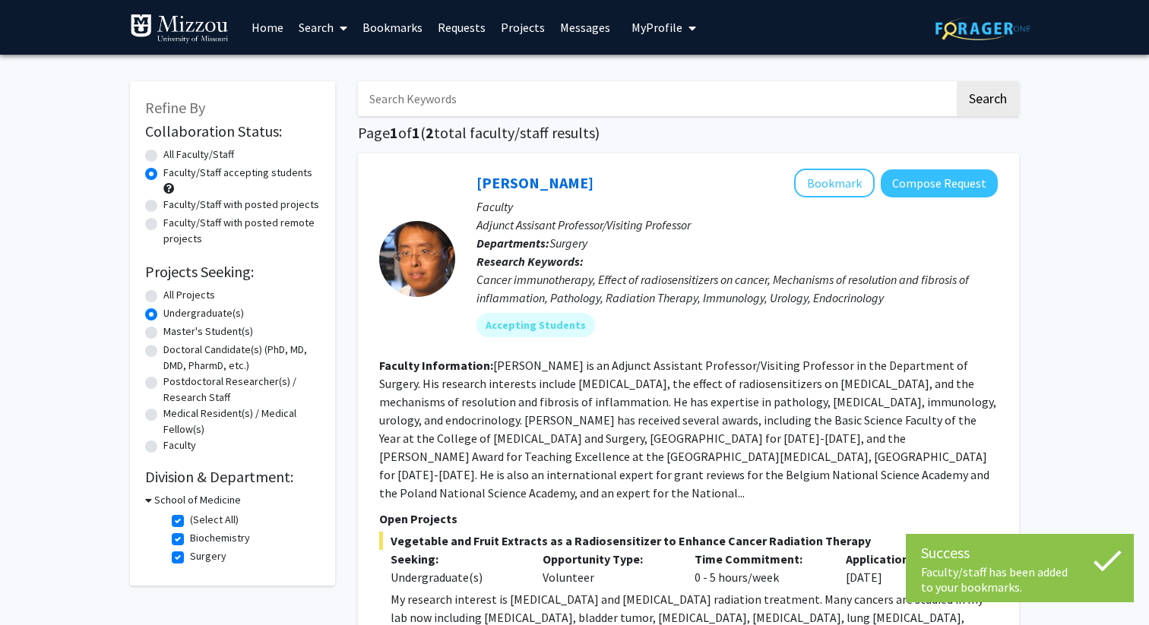
click at [176, 24] on img at bounding box center [179, 29] width 99 height 30
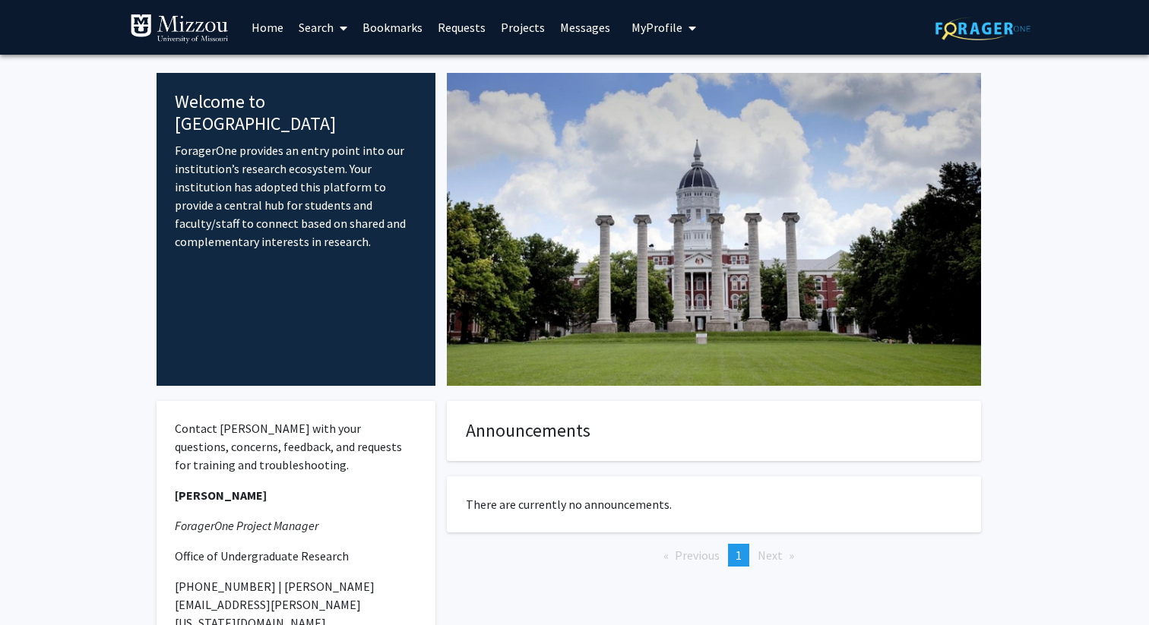
click at [675, 30] on span "My Profile" at bounding box center [656, 27] width 51 height 15
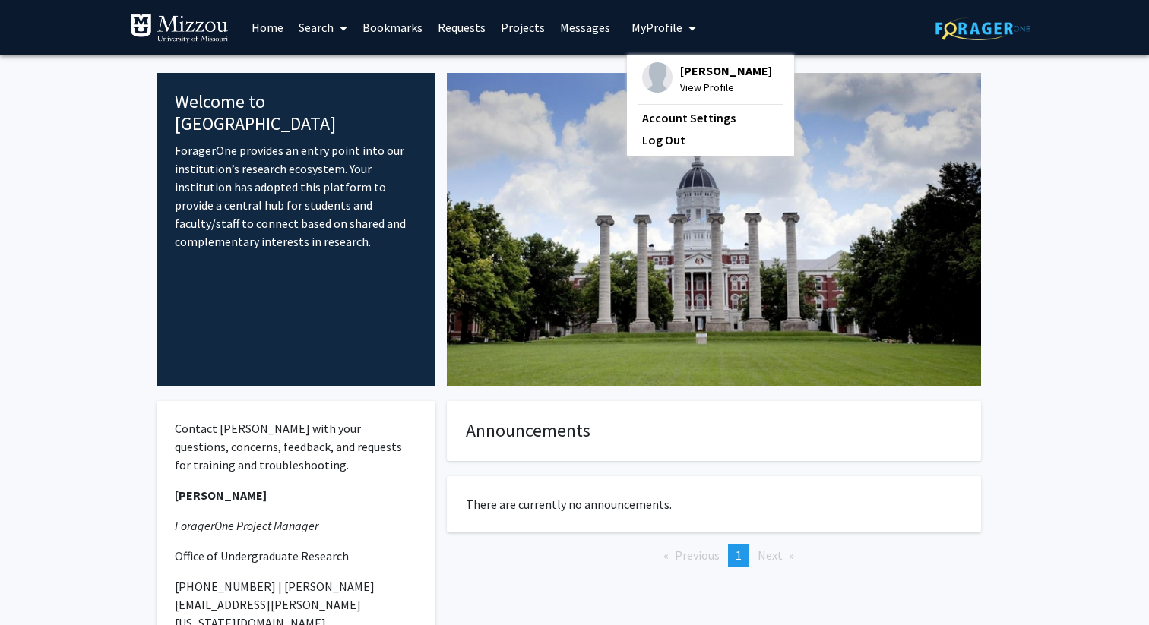
click at [682, 81] on span "View Profile" at bounding box center [726, 87] width 92 height 17
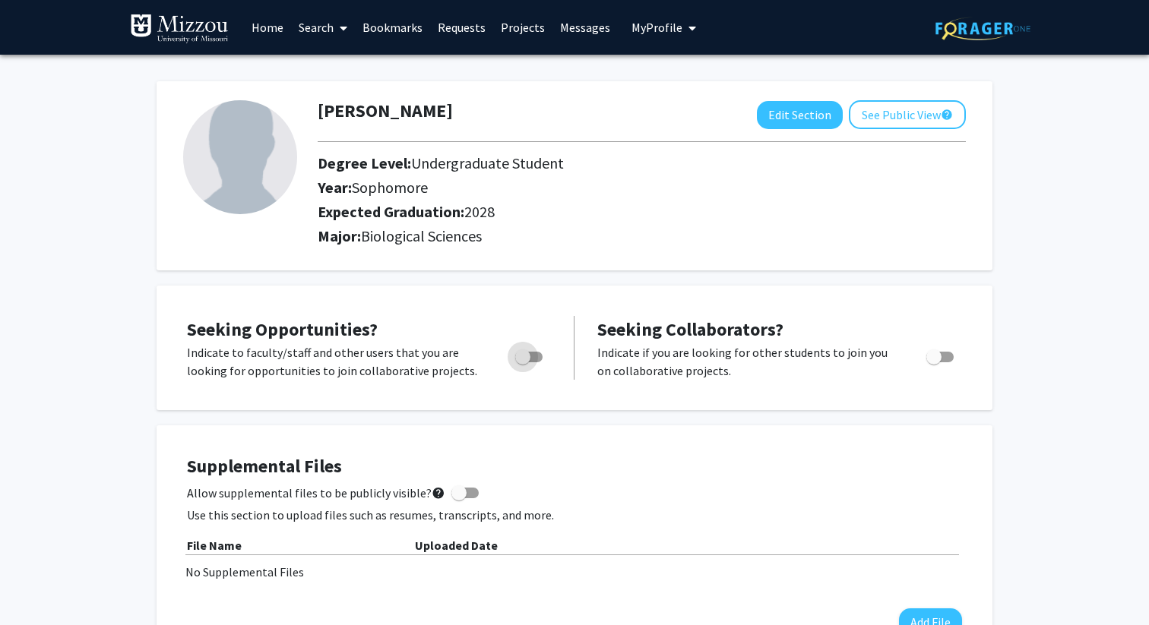
click at [531, 357] on span "Toggle" at bounding box center [528, 357] width 27 height 11
click at [523, 362] on input "Are you actively seeking opportunities?" at bounding box center [522, 362] width 1 height 1
checkbox input "true"
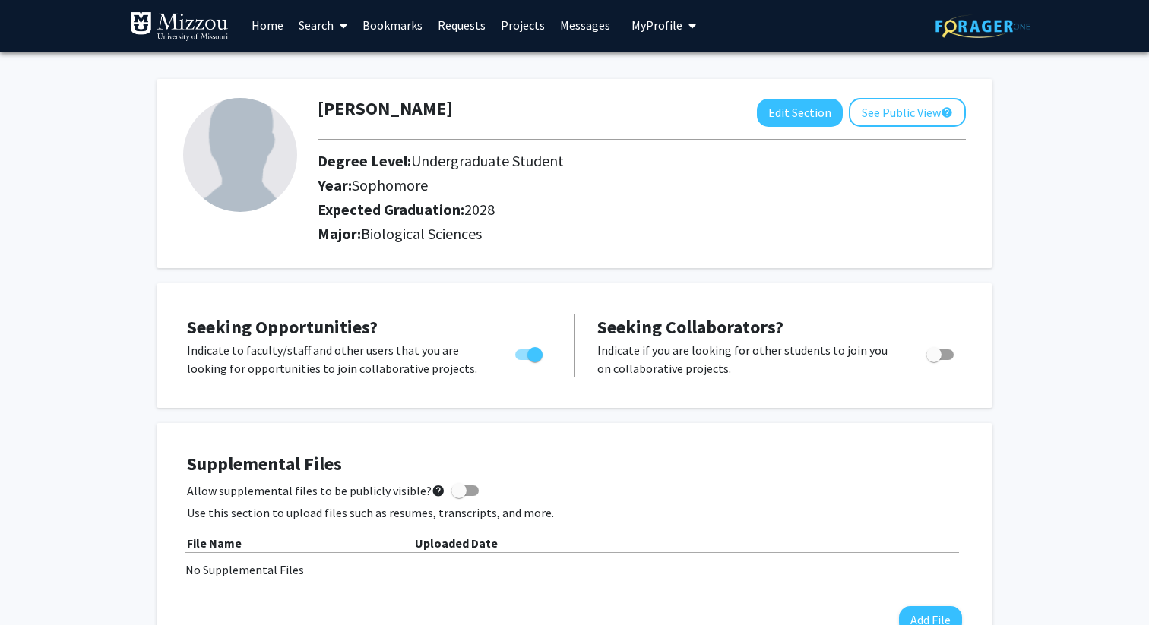
scroll to position [2, 0]
